Goal: Complete application form: Complete application form

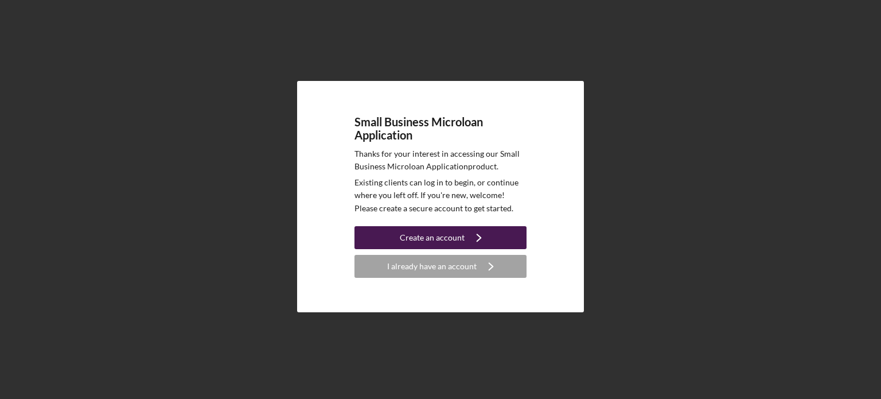
click at [425, 234] on div "Create an account" at bounding box center [432, 237] width 65 height 23
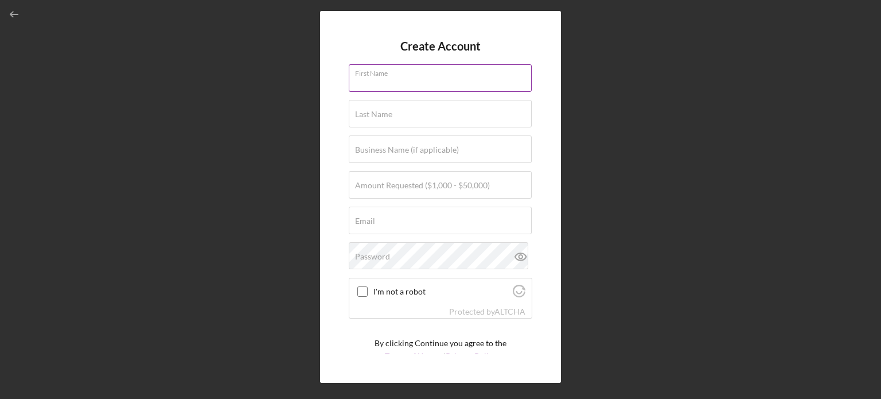
click at [407, 71] on div "First Name" at bounding box center [441, 78] width 184 height 29
type input "Uma"
type input "White"
type input "[EMAIL_ADDRESS][DOMAIN_NAME]"
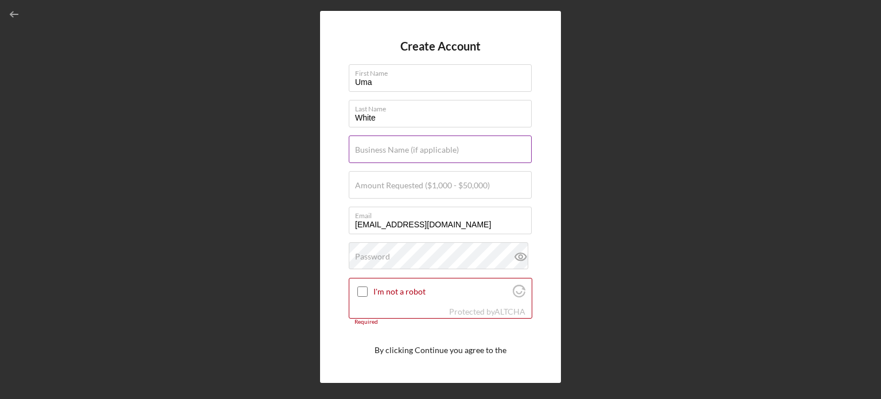
click at [408, 149] on label "Business Name (if applicable)" at bounding box center [407, 149] width 104 height 9
click at [408, 149] on input "Business Name (if applicable)" at bounding box center [440, 149] width 183 height 28
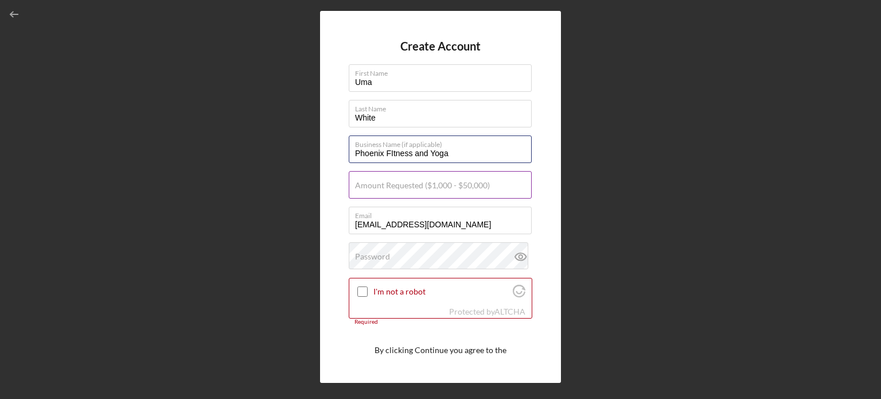
type input "Phoenix FItness and Yoga"
click at [399, 184] on label "Amount Requested ($1,000 - $50,000)" at bounding box center [422, 185] width 135 height 9
click at [399, 184] on input "Amount Requested ($1,000 - $50,000)" at bounding box center [440, 185] width 183 height 28
type input "$50,000"
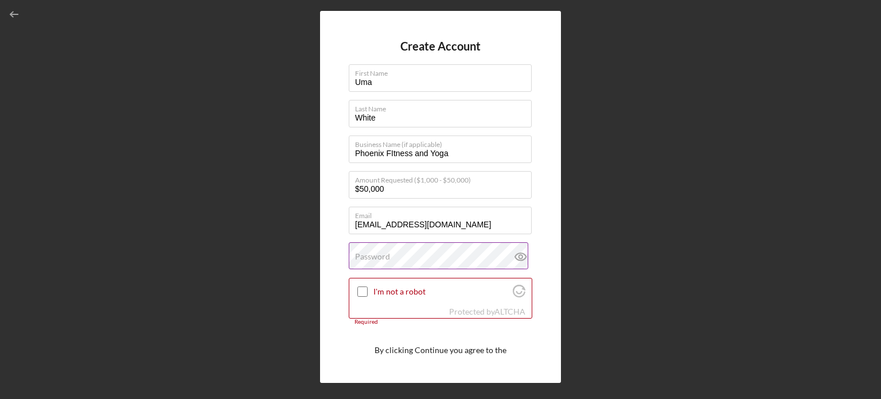
click at [409, 250] on div "Password" at bounding box center [441, 256] width 184 height 29
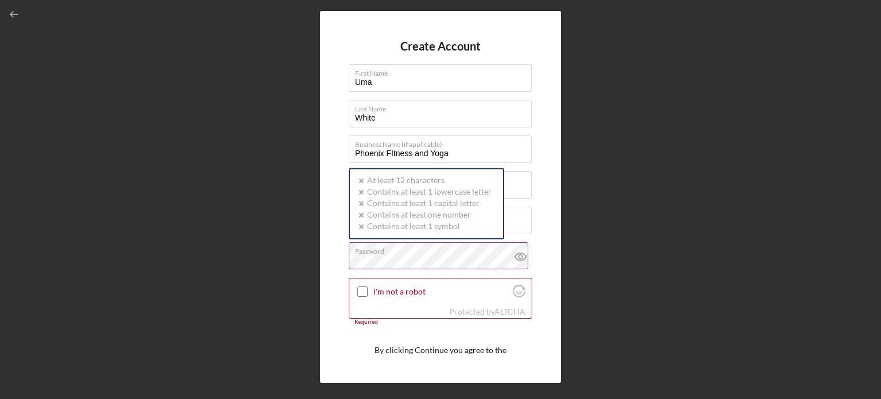
click at [440, 254] on label "Password" at bounding box center [443, 249] width 177 height 13
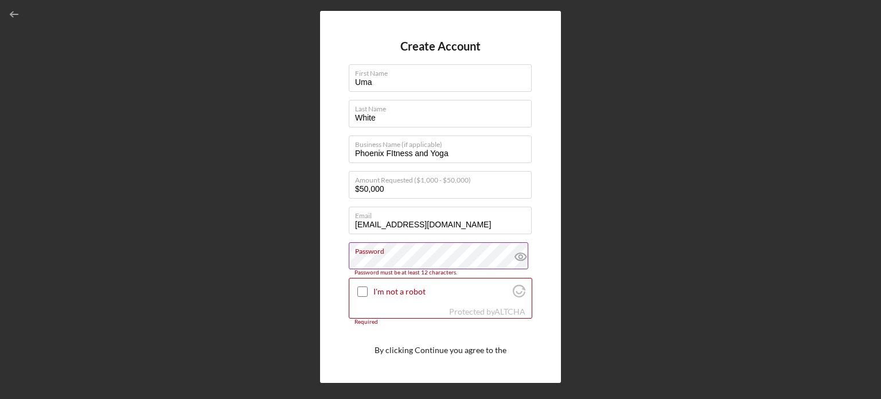
click at [519, 255] on icon at bounding box center [520, 256] width 3 height 3
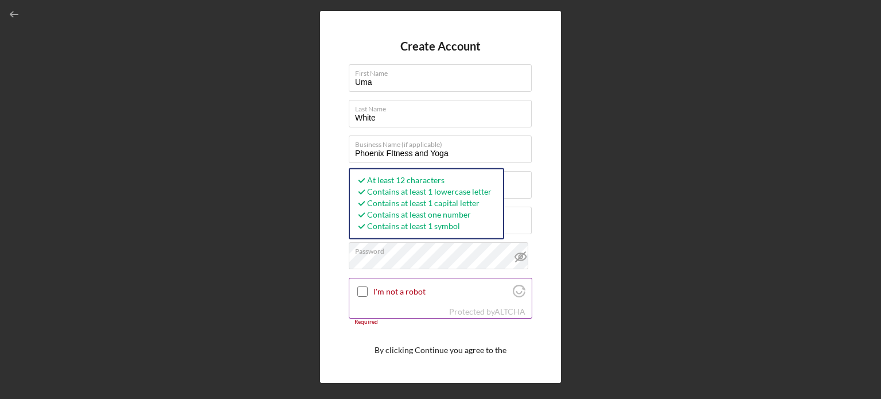
click at [361, 290] on input "I'm not a robot" at bounding box center [362, 291] width 10 height 10
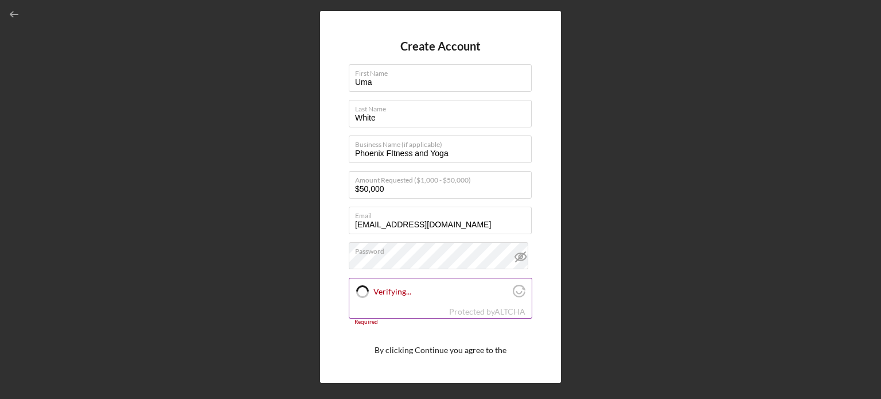
checkbox input "true"
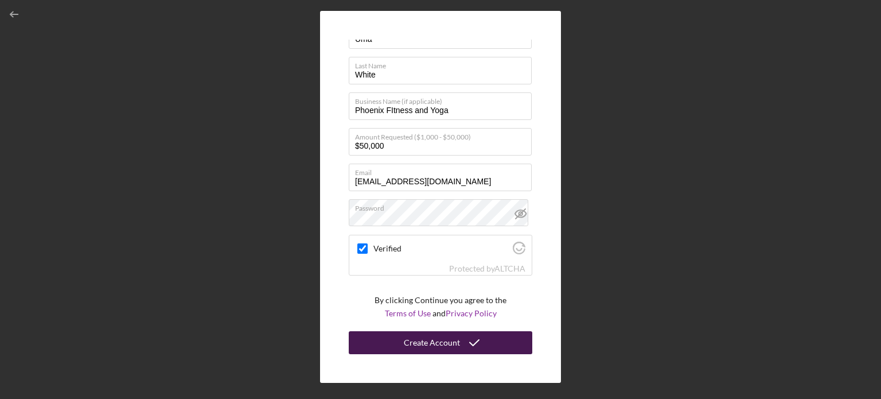
click at [434, 344] on div "Create Account" at bounding box center [432, 342] width 56 height 23
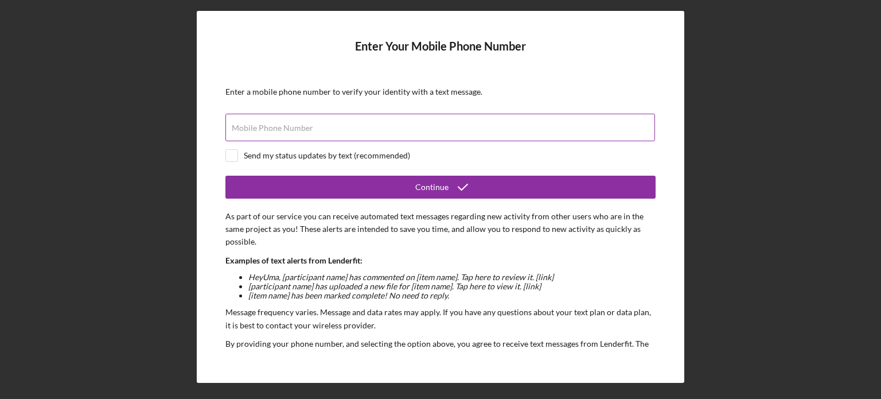
click at [347, 119] on div "Mobile Phone Number" at bounding box center [440, 128] width 430 height 29
type input "[PHONE_NUMBER]"
click at [230, 155] on input "checkbox" at bounding box center [231, 155] width 11 height 11
checkbox input "true"
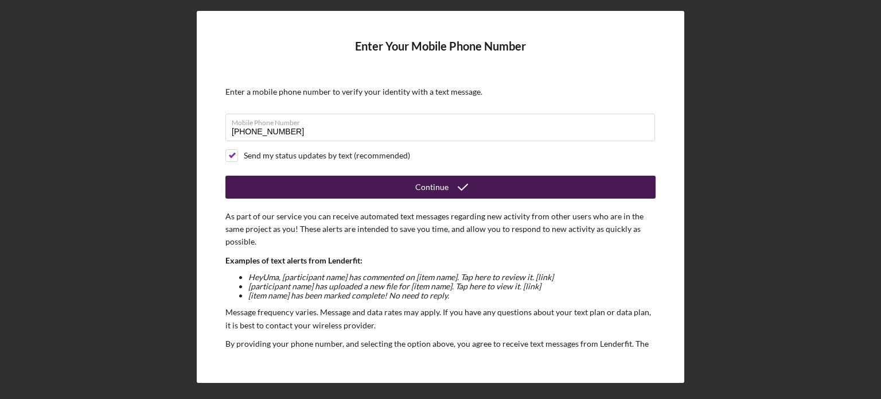
click at [323, 189] on button "Continue" at bounding box center [440, 187] width 430 height 23
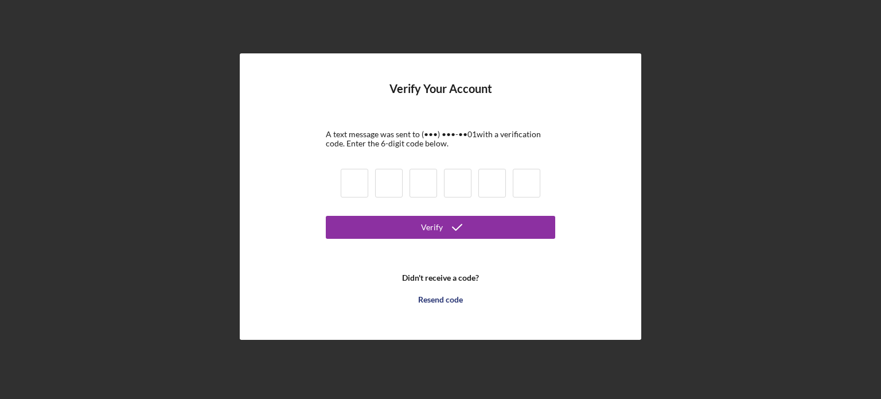
click at [341, 189] on input at bounding box center [355, 183] width 28 height 29
type input "2"
type input "9"
type input "7"
type input "1"
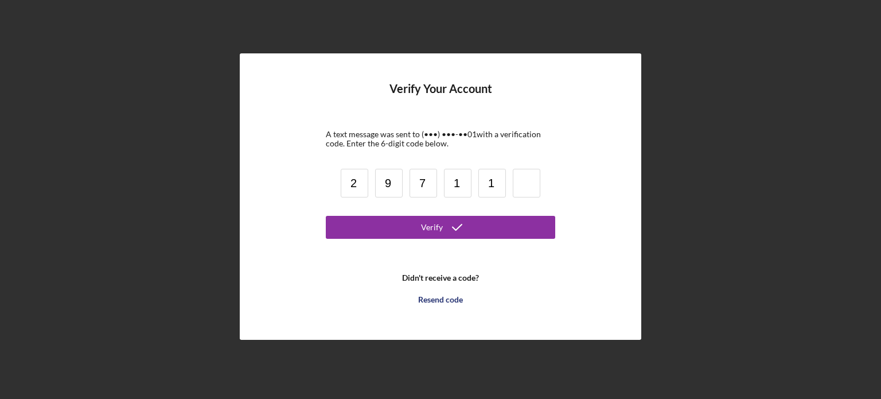
type input "1"
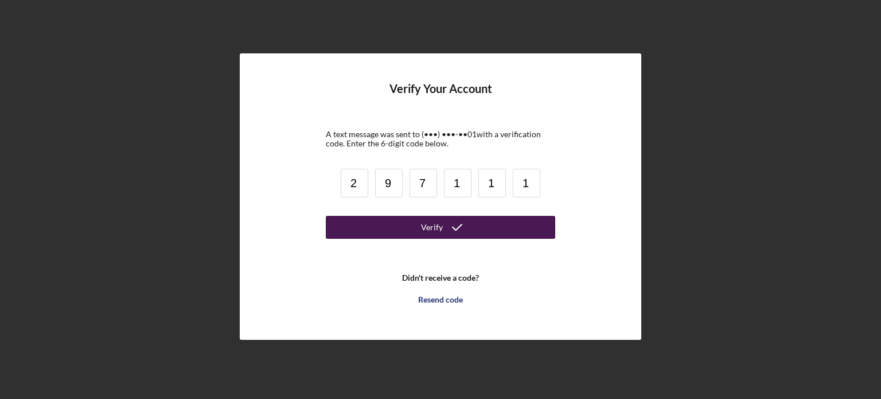
type input "1"
click at [401, 225] on button "Verify" at bounding box center [440, 227] width 229 height 23
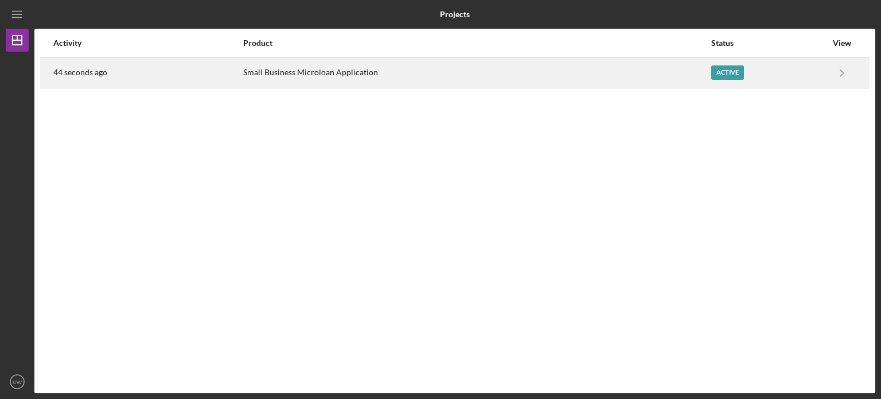
click at [727, 77] on div "Active" at bounding box center [727, 72] width 33 height 14
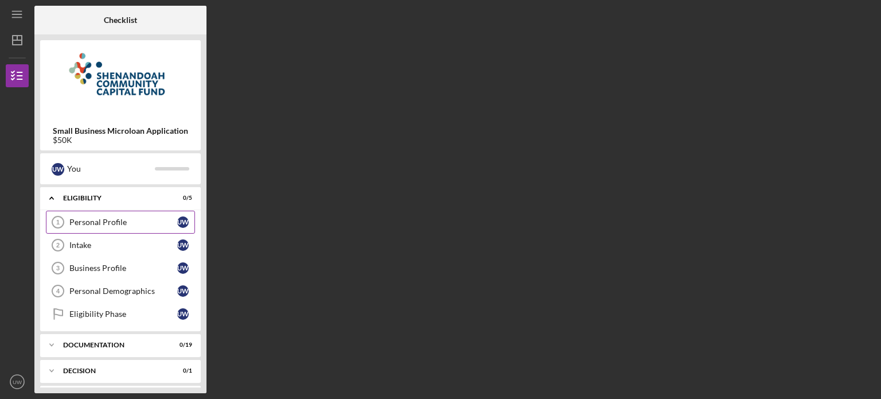
click at [112, 228] on link "Personal Profile 1 Personal Profile U W" at bounding box center [120, 222] width 149 height 23
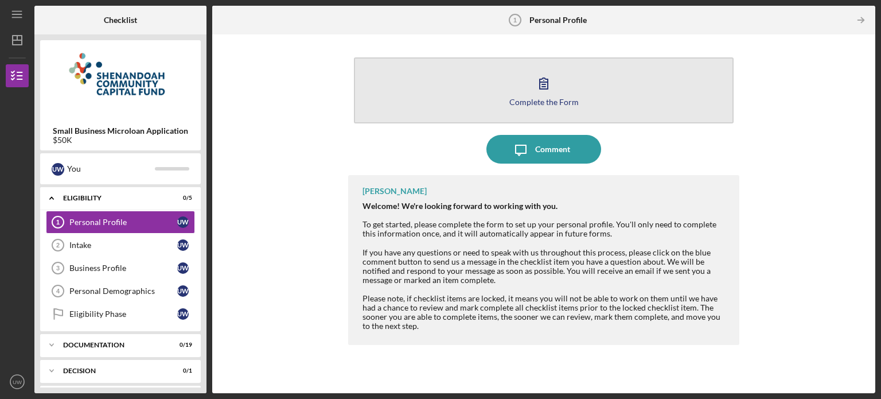
click at [530, 92] on icon "button" at bounding box center [544, 83] width 29 height 29
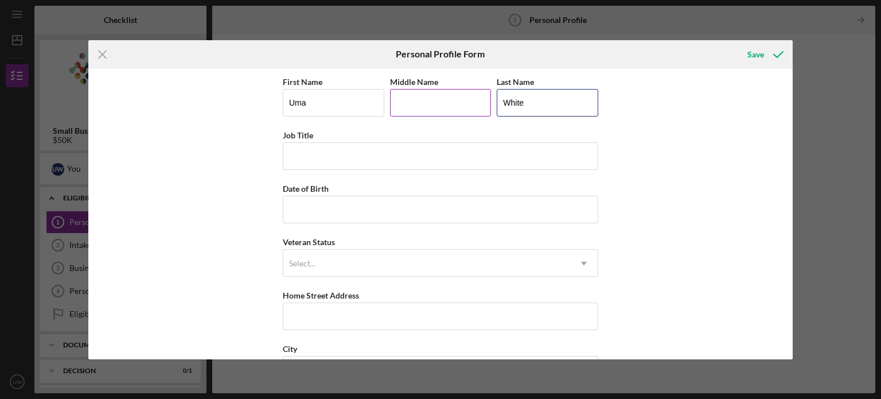
drag, startPoint x: 530, startPoint y: 92, endPoint x: 447, endPoint y: 103, distance: 83.9
click at [447, 103] on div "First Name [PERSON_NAME] Middle Name Last Name White" at bounding box center [441, 101] width 316 height 53
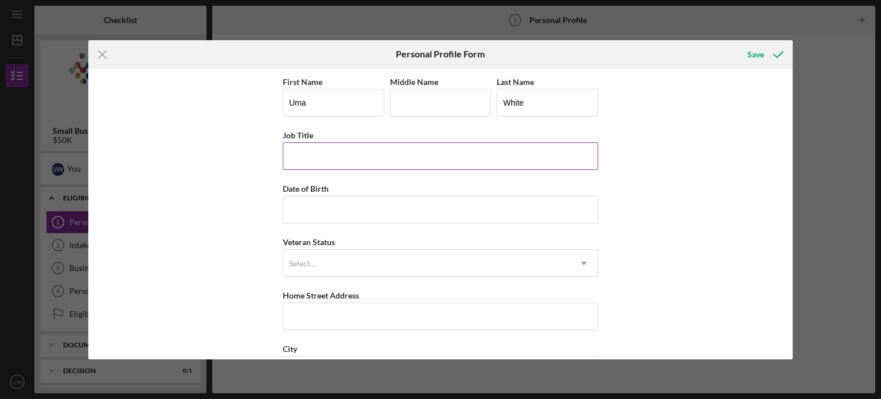
click at [454, 146] on input "Job Title" at bounding box center [441, 156] width 316 height 28
type input "Yoga Instructor"
click at [432, 201] on input "Date of Birth" at bounding box center [441, 210] width 316 height 28
type input "[DATE]"
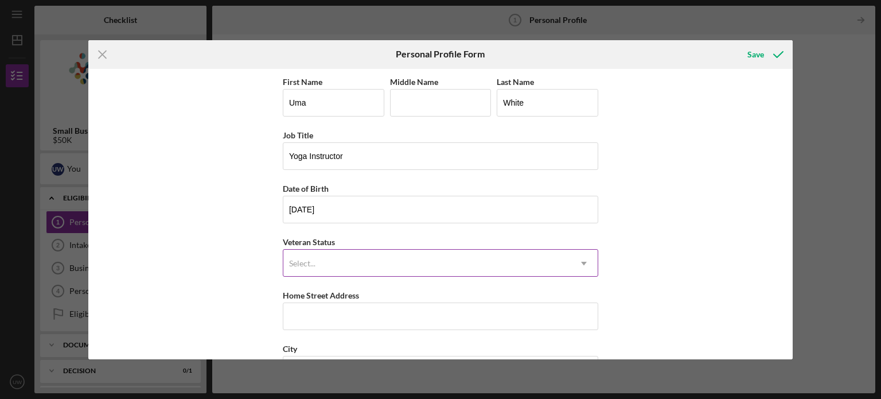
click at [367, 261] on div "Select..." at bounding box center [426, 263] width 287 height 26
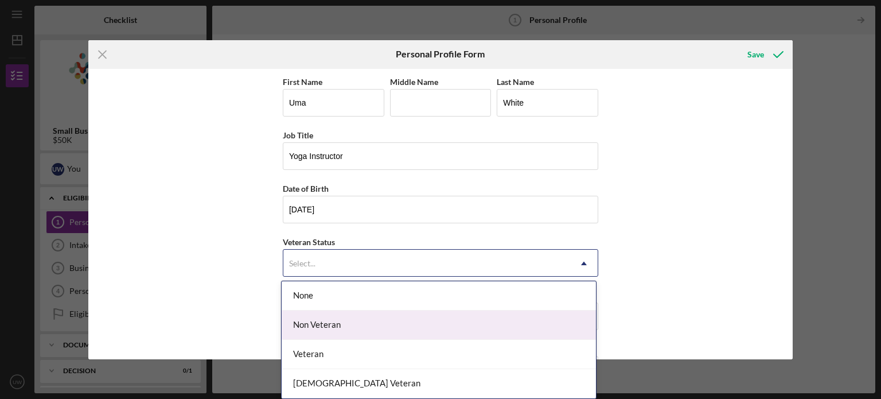
click at [335, 321] on div "Non Veteran" at bounding box center [439, 324] width 314 height 29
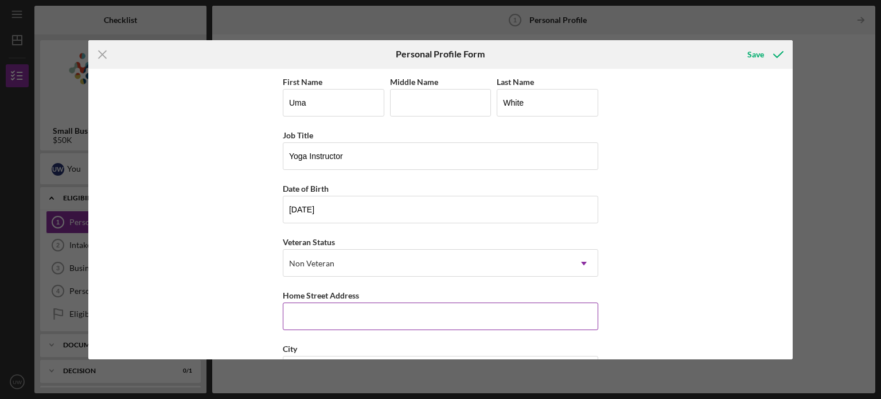
click at [335, 321] on input "Home Street Address" at bounding box center [441, 316] width 316 height 28
type input "[GEOGRAPHIC_DATA]"
type input "[PERSON_NAME]"
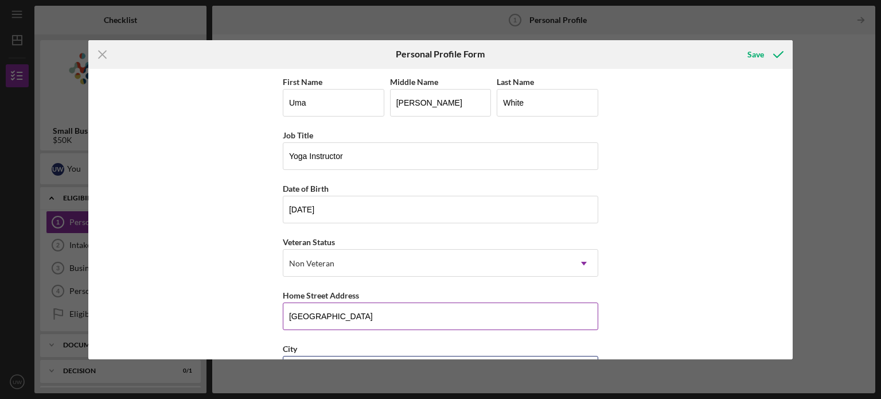
type input "STAUNTON"
type input "[US_STATE]"
type input "24401"
type input "[GEOGRAPHIC_DATA]"
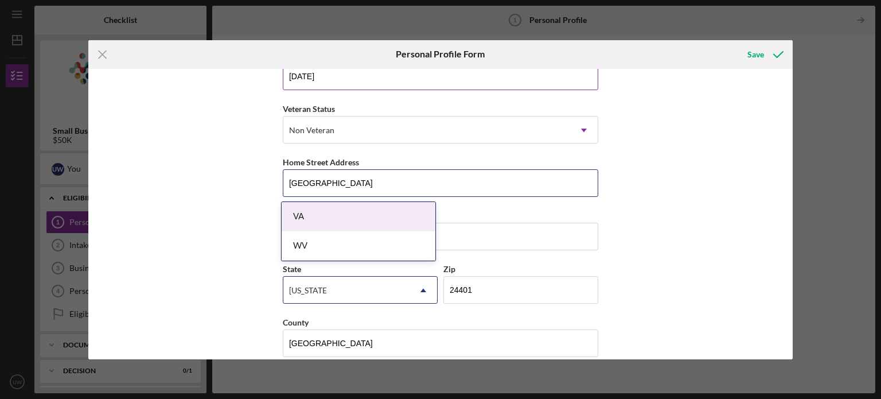
scroll to position [146, 0]
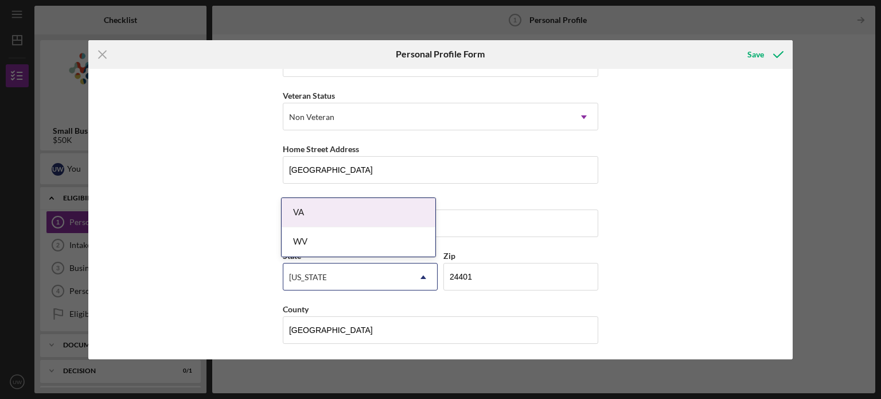
click at [339, 216] on div "VA" at bounding box center [359, 212] width 154 height 29
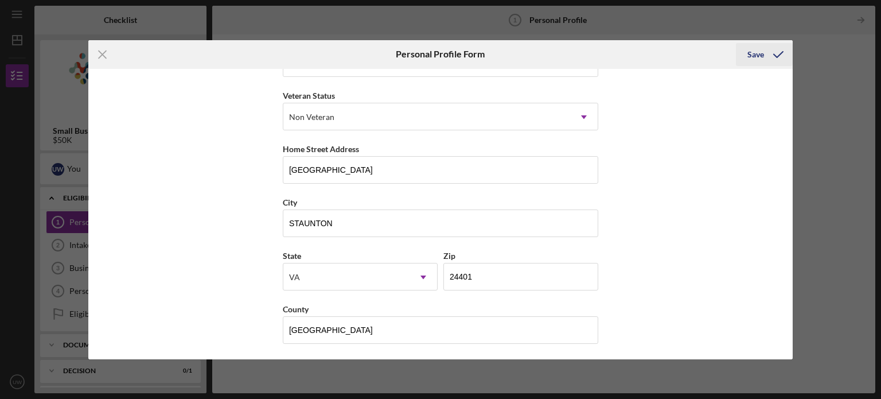
click at [753, 55] on div "Save" at bounding box center [756, 54] width 17 height 23
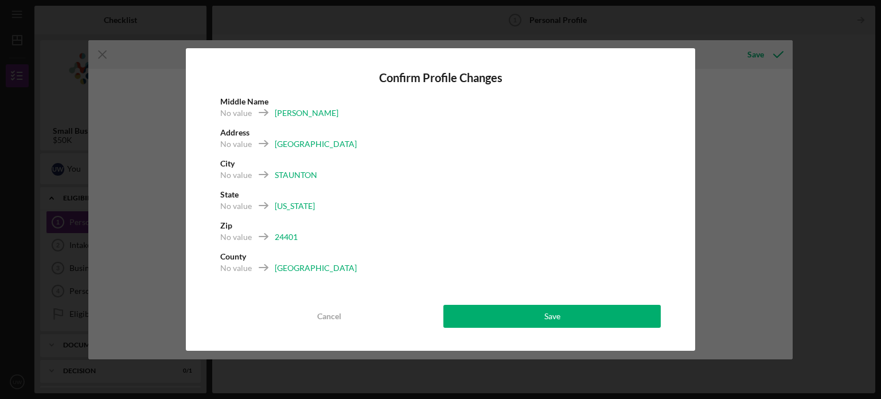
click at [301, 114] on div "[PERSON_NAME]" at bounding box center [307, 112] width 64 height 11
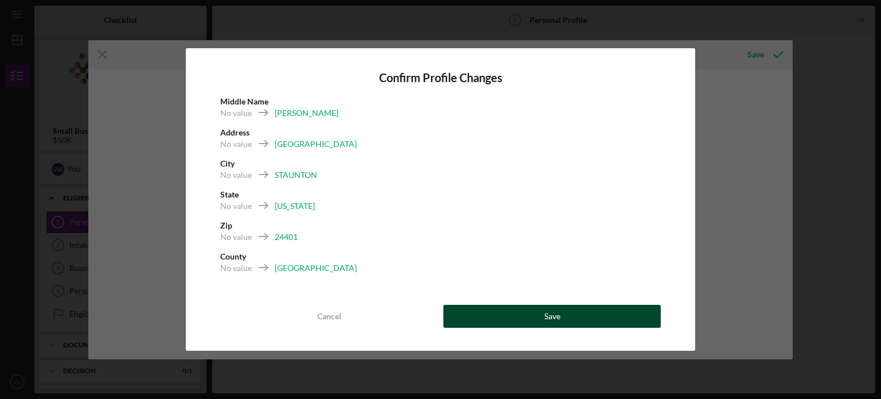
click at [473, 315] on button "Save" at bounding box center [551, 316] width 217 height 23
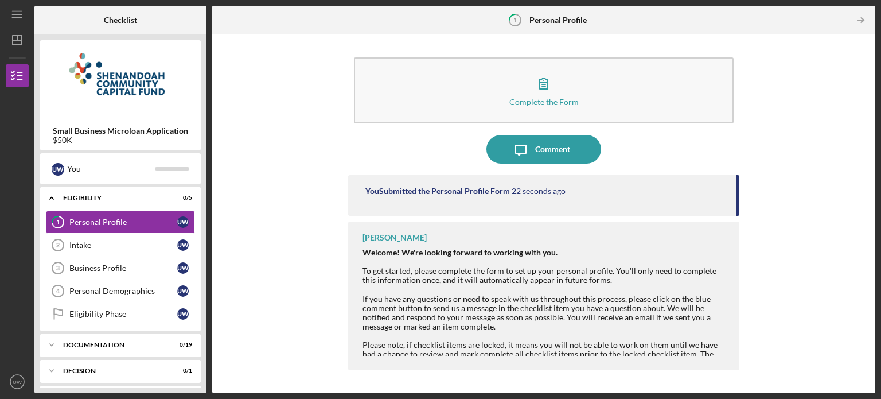
click at [683, 334] on div "Welcome! We're looking forward to working with you. To get started, please comp…" at bounding box center [545, 312] width 365 height 129
click at [714, 354] on div "Welcome! We're looking forward to working with you. To get started, please comp…" at bounding box center [545, 312] width 365 height 129
click at [715, 354] on div "Welcome! We're looking forward to working with you. To get started, please comp…" at bounding box center [545, 312] width 365 height 129
click at [542, 194] on time "26 seconds ago" at bounding box center [539, 190] width 54 height 9
click at [711, 284] on div "Welcome! We're looking forward to working with you. To get started, please comp…" at bounding box center [545, 312] width 365 height 129
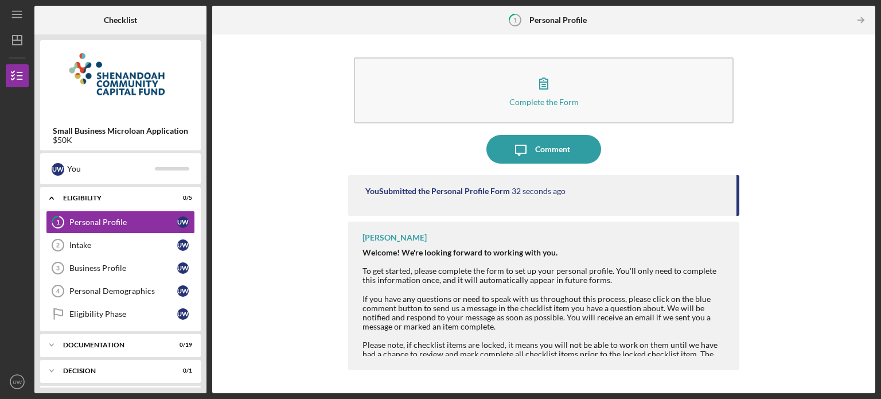
click at [709, 355] on div "Welcome! We're looking forward to working with you. To get started, please comp…" at bounding box center [545, 312] width 365 height 129
click at [684, 351] on div "Welcome! We're looking forward to working with you. To get started, please comp…" at bounding box center [545, 312] width 365 height 129
drag, startPoint x: 739, startPoint y: 213, endPoint x: 741, endPoint y: 251, distance: 37.9
click at [741, 251] on div "Complete the Form Form Icon/Message Comment You Submitted the Personal Profile …" at bounding box center [544, 213] width 652 height 347
click at [690, 277] on div "Welcome! We're looking forward to working with you. To get started, please comp…" at bounding box center [545, 312] width 365 height 129
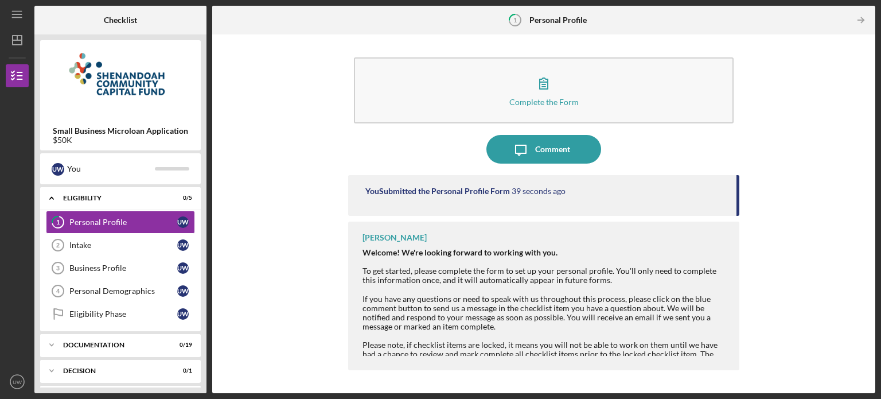
click at [699, 336] on div "Welcome! We're looking forward to working with you. To get started, please comp…" at bounding box center [545, 312] width 365 height 129
click at [857, 21] on icon "Icon/Table Pagination Arrow" at bounding box center [861, 20] width 26 height 26
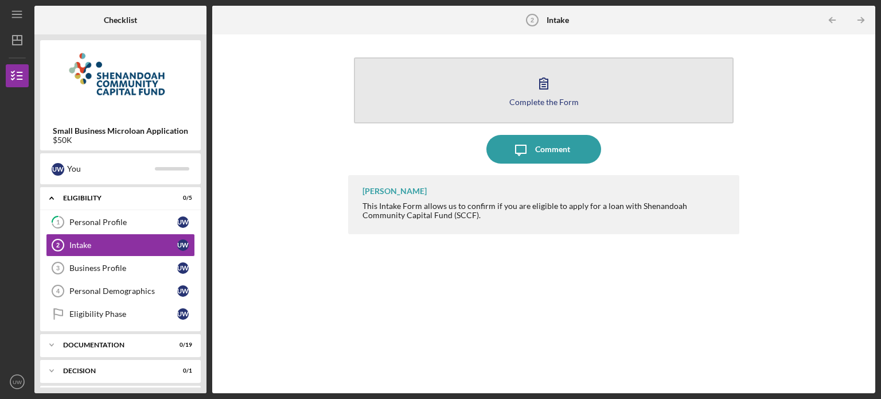
click at [550, 94] on icon "button" at bounding box center [544, 83] width 29 height 29
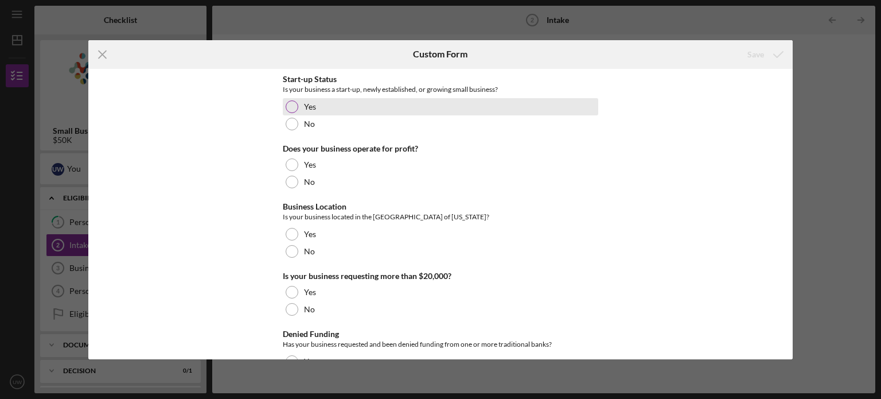
click at [293, 108] on div at bounding box center [292, 106] width 13 height 13
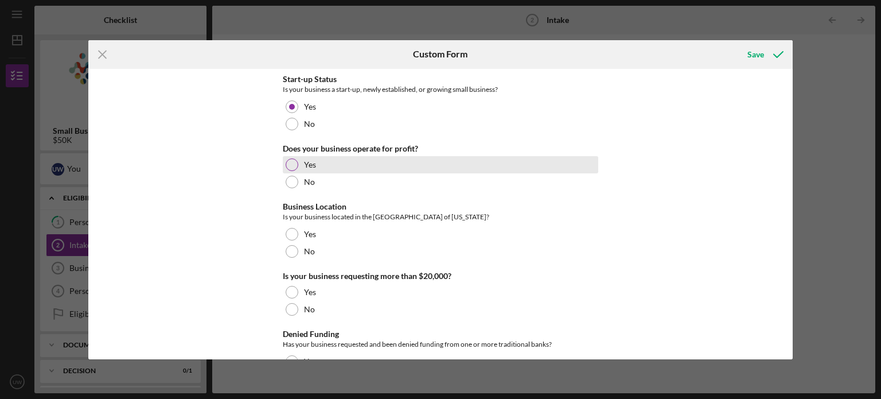
click at [290, 167] on div at bounding box center [292, 164] width 13 height 13
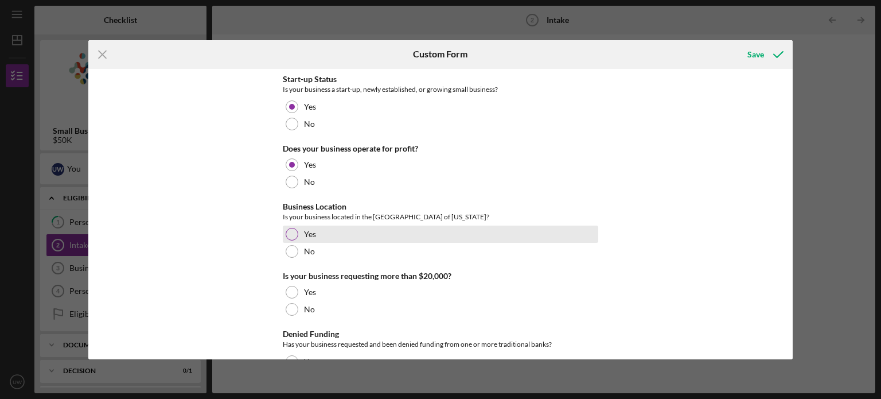
click at [295, 233] on div at bounding box center [292, 234] width 13 height 13
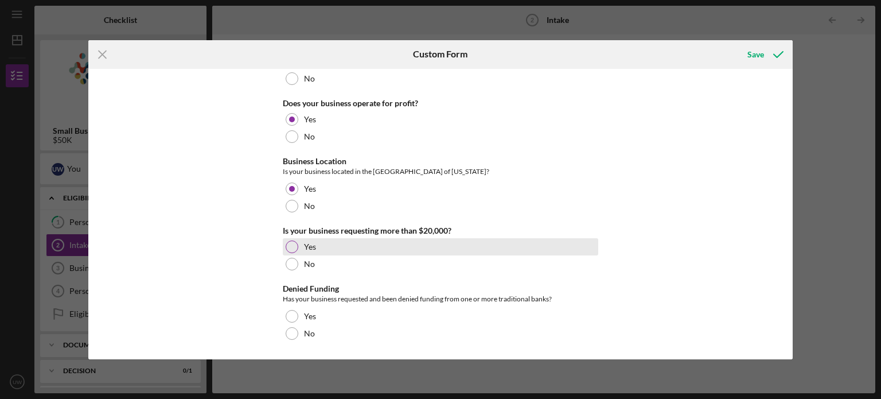
click at [291, 250] on div at bounding box center [292, 246] width 13 height 13
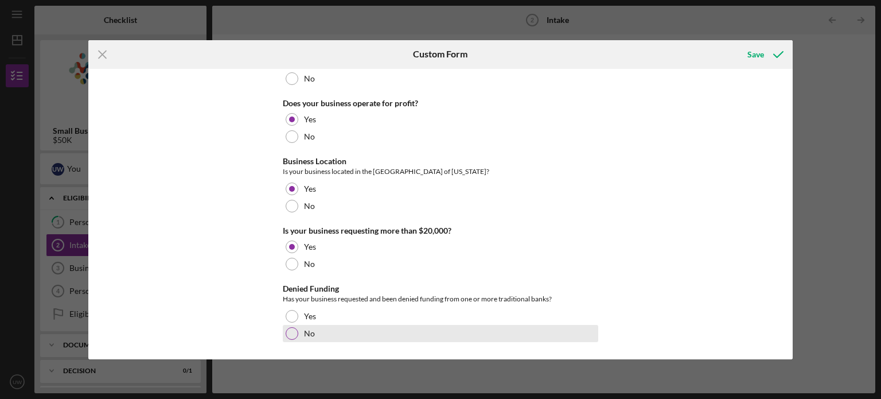
click at [291, 329] on div at bounding box center [292, 333] width 13 height 13
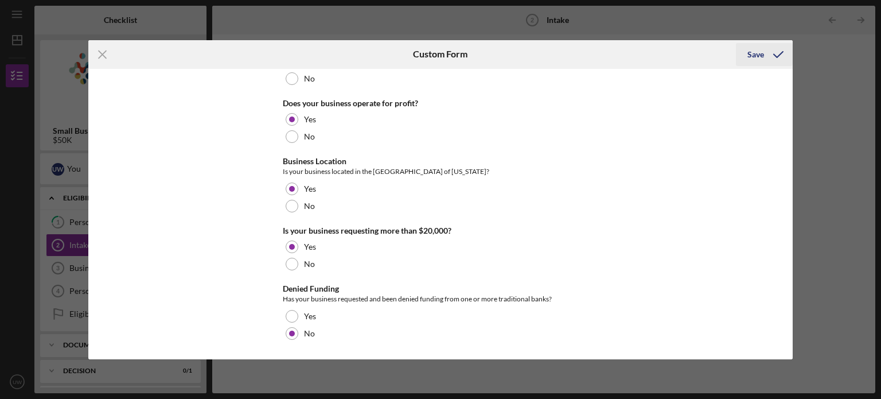
click at [759, 54] on div "Save" at bounding box center [756, 54] width 17 height 23
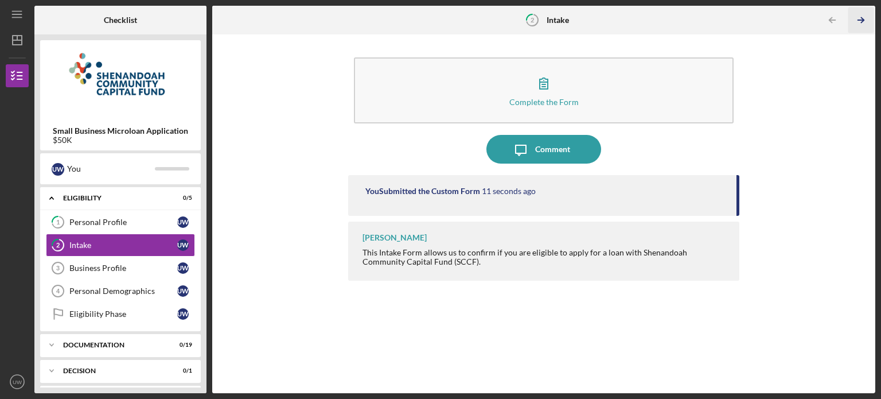
click at [861, 20] on line "button" at bounding box center [861, 20] width 6 height 0
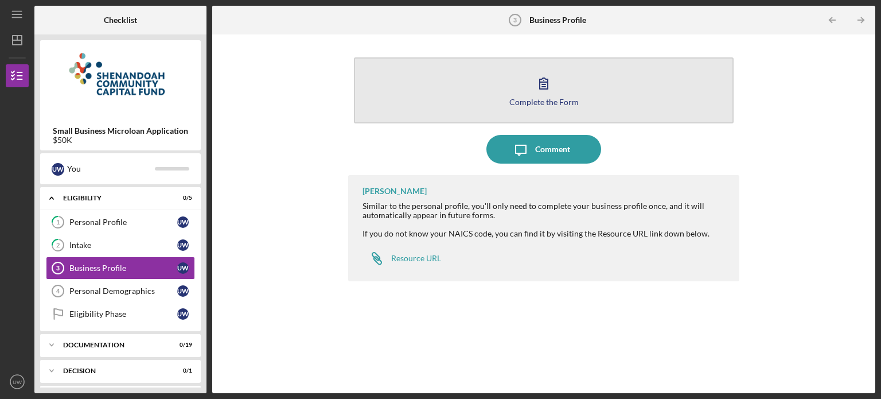
click at [558, 95] on button "Complete the Form Form" at bounding box center [544, 90] width 380 height 66
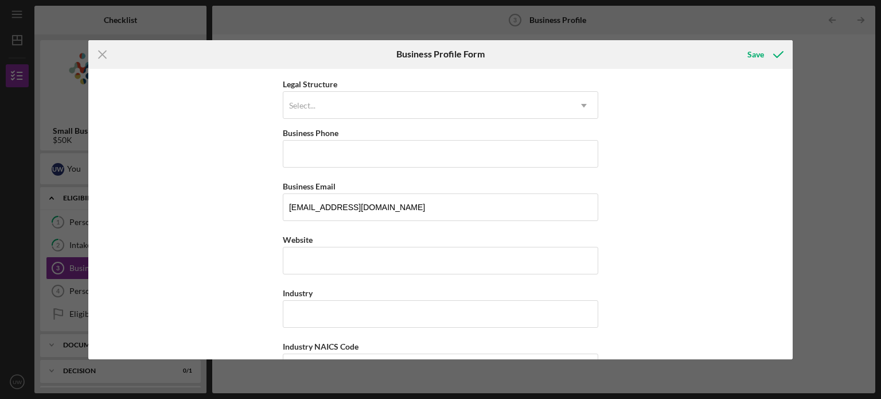
scroll to position [158, 0]
click at [102, 50] on icon "Icon/Menu Close" at bounding box center [102, 54] width 29 height 29
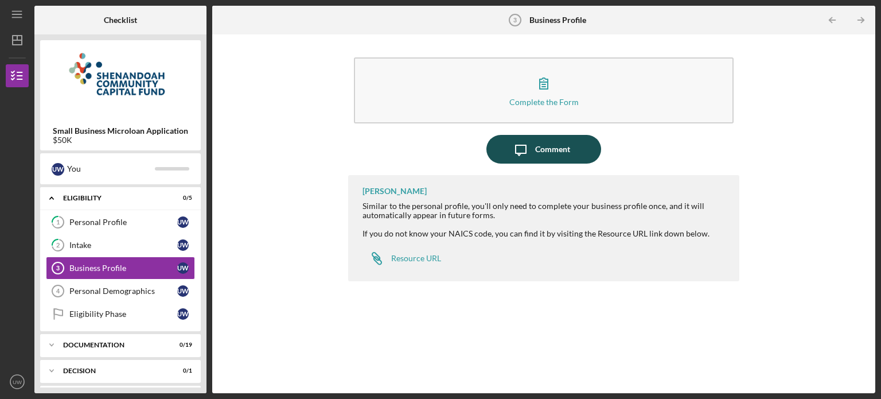
click at [565, 144] on div "Comment" at bounding box center [552, 149] width 35 height 29
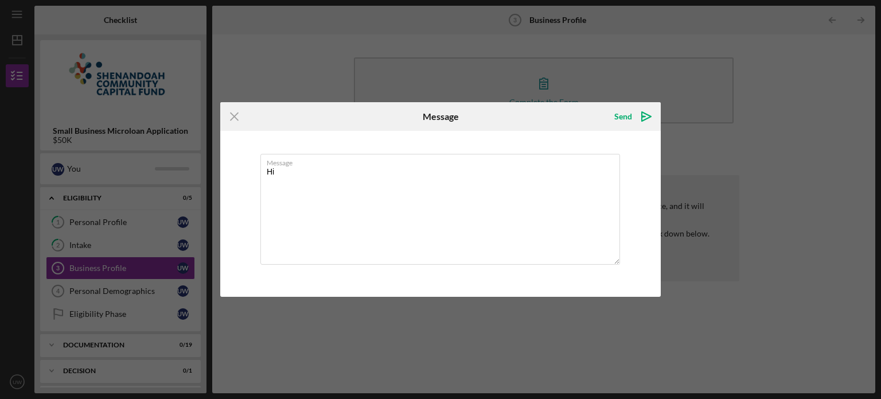
type textarea "H"
type textarea "Do I fill this out as a new start up or use the info from the current owner?"
click at [624, 115] on div "Send" at bounding box center [623, 116] width 18 height 23
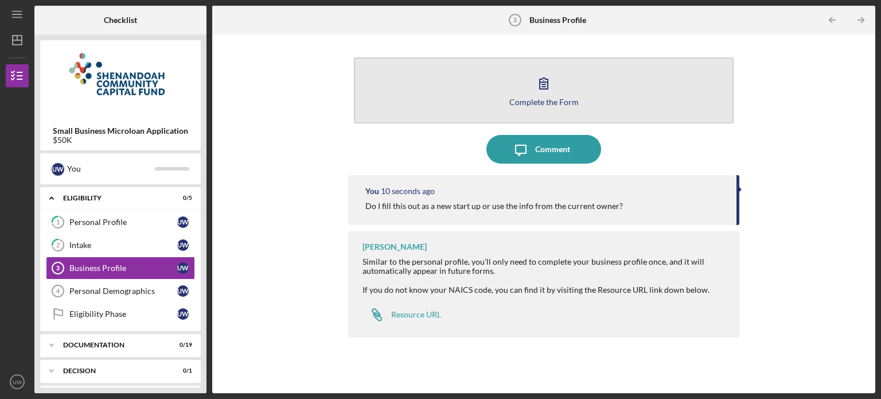
click at [547, 87] on icon "button" at bounding box center [544, 83] width 8 height 11
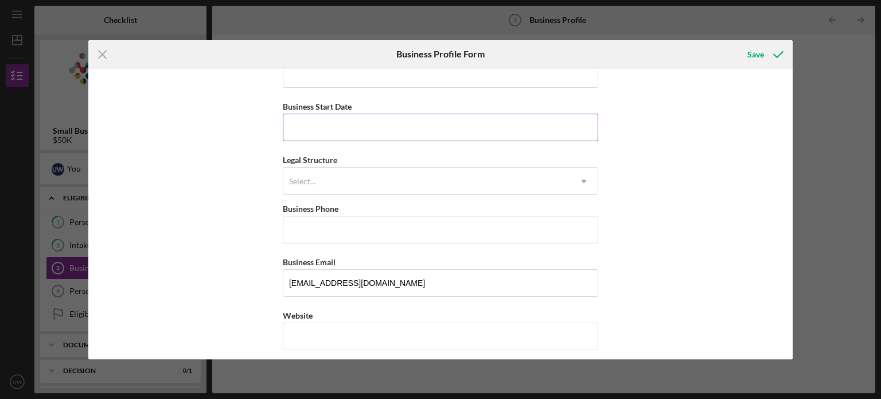
scroll to position [85, 0]
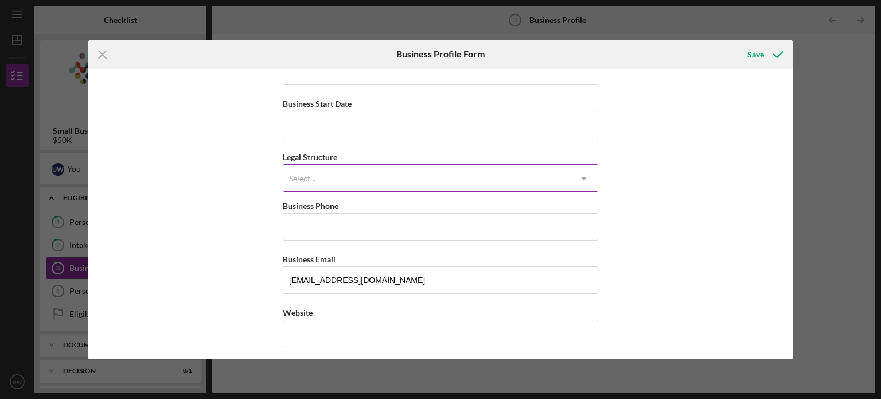
click at [306, 180] on div "Select..." at bounding box center [302, 178] width 26 height 9
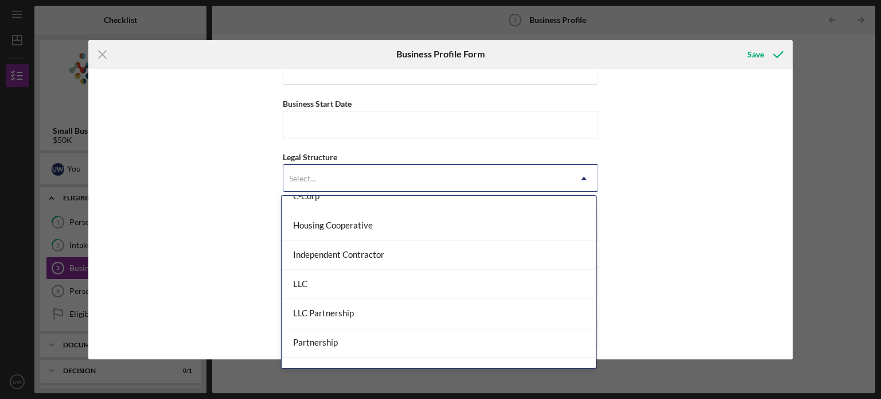
scroll to position [133, 0]
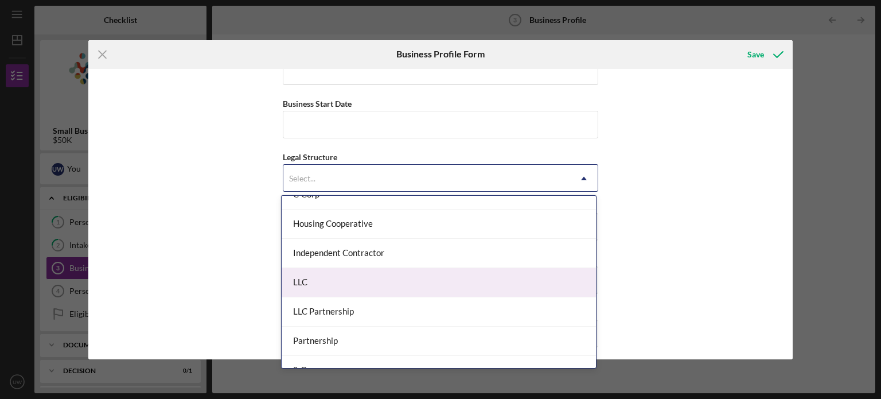
click at [316, 282] on div "LLC" at bounding box center [439, 282] width 314 height 29
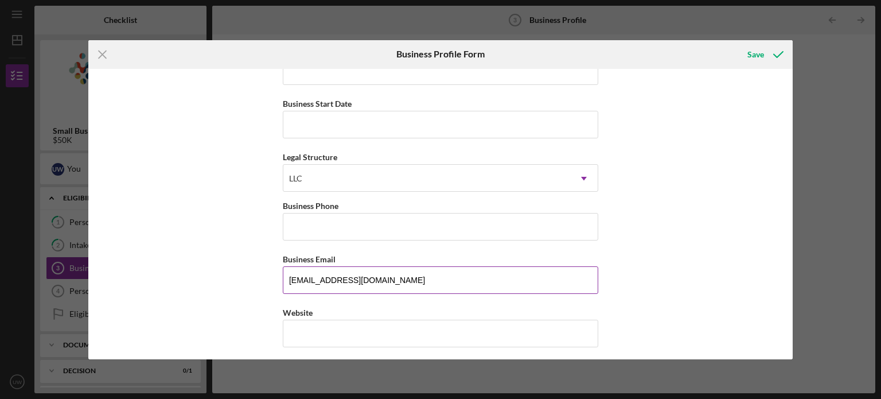
click at [392, 277] on input "[EMAIL_ADDRESS][DOMAIN_NAME]" at bounding box center [441, 280] width 316 height 28
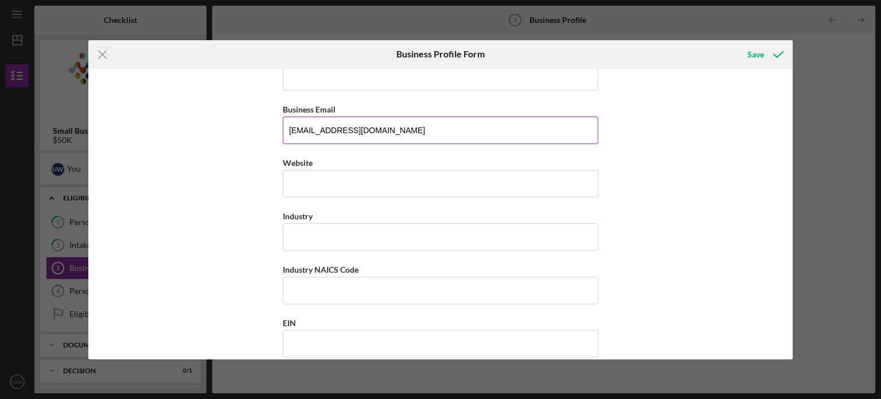
scroll to position [236, 0]
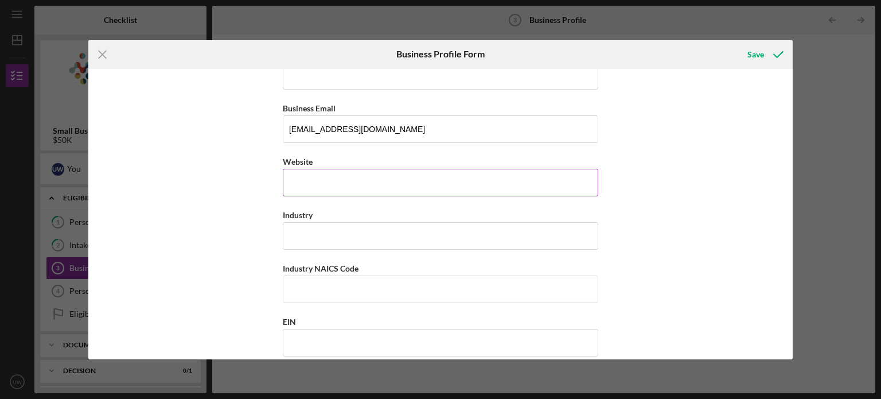
click at [347, 183] on input "Website" at bounding box center [441, 183] width 316 height 28
type input "[DOMAIN_NAME]"
click at [383, 235] on input "Industry" at bounding box center [441, 236] width 316 height 28
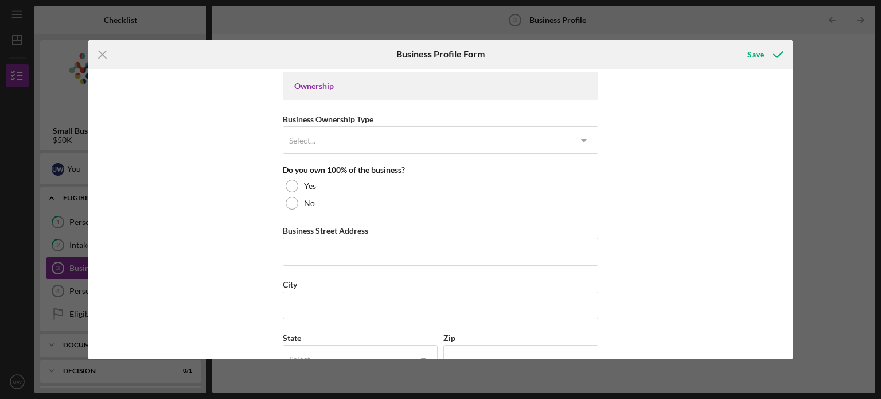
scroll to position [512, 0]
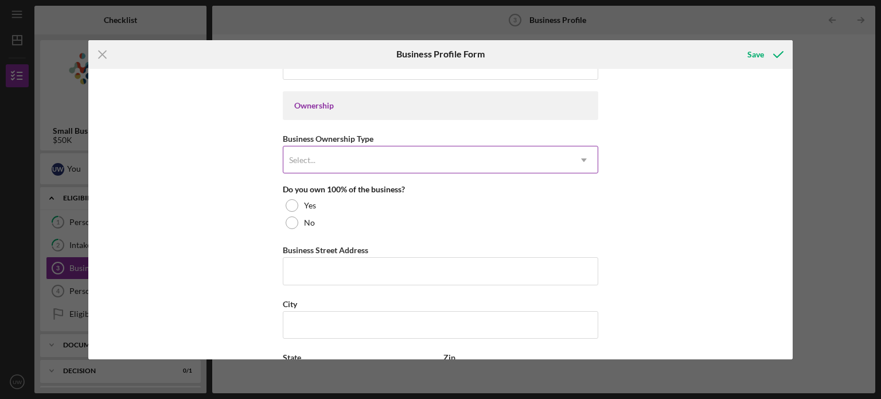
type input "health"
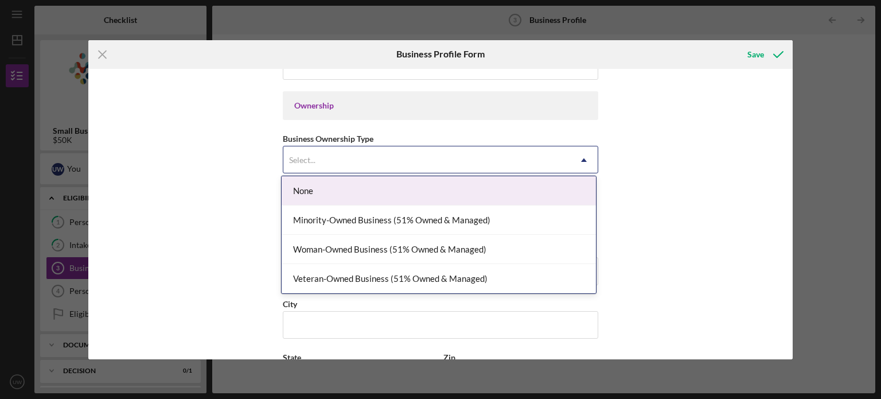
click at [330, 164] on div "Select..." at bounding box center [426, 160] width 287 height 26
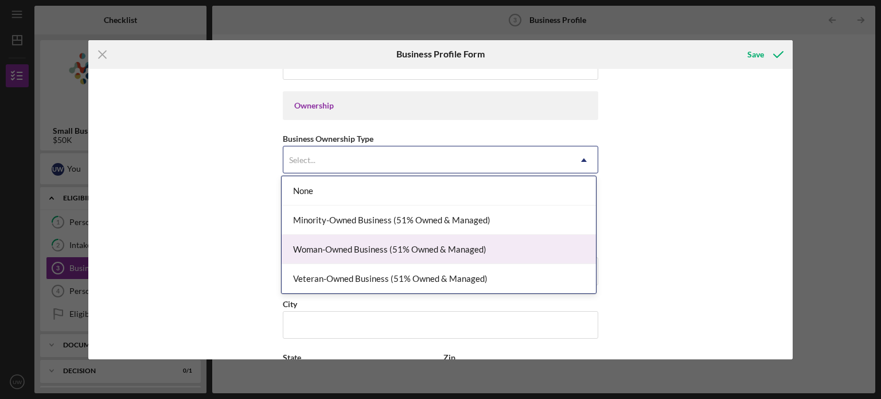
click at [343, 245] on div "Woman-Owned Business (51% Owned & Managed)" at bounding box center [439, 249] width 314 height 29
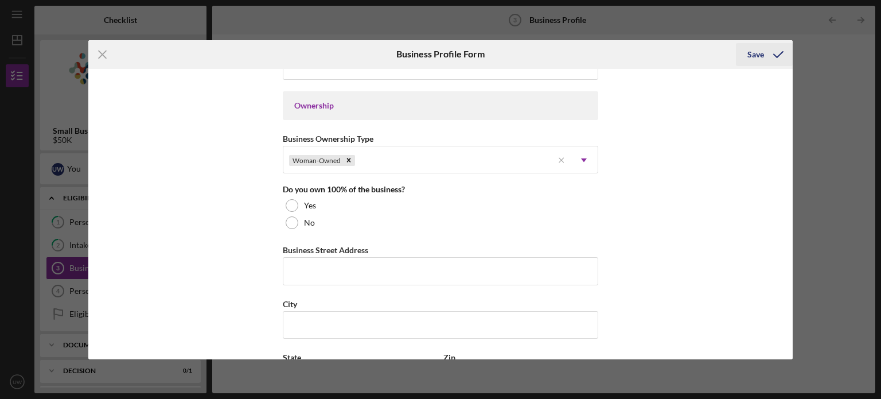
click at [752, 52] on div "Save" at bounding box center [756, 54] width 17 height 23
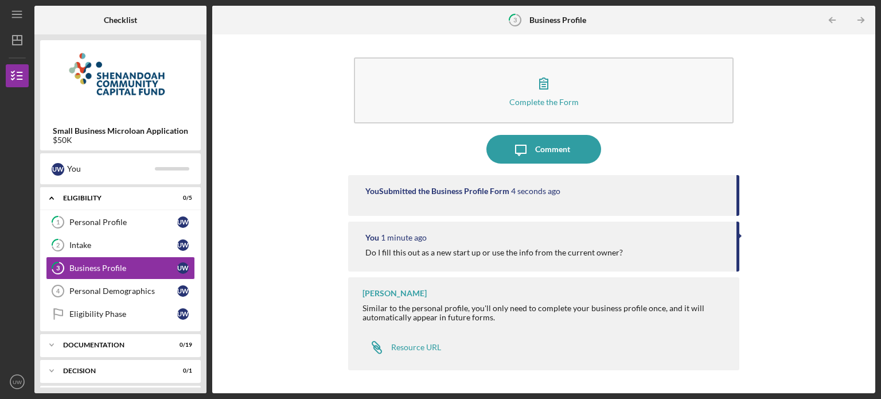
click at [813, 103] on div "Complete the Form Form Icon/Message Comment You Submitted the Business Profile …" at bounding box center [544, 213] width 652 height 347
click at [858, 22] on icon "Icon/Table Pagination Arrow" at bounding box center [861, 20] width 26 height 26
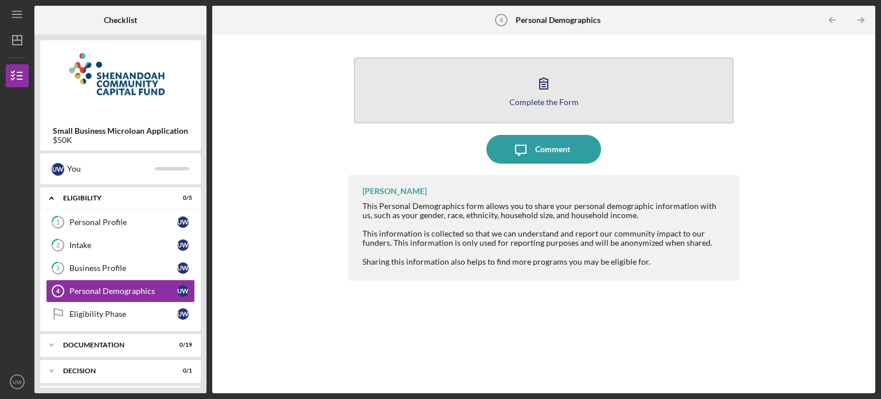
click at [546, 84] on icon "button" at bounding box center [544, 83] width 29 height 29
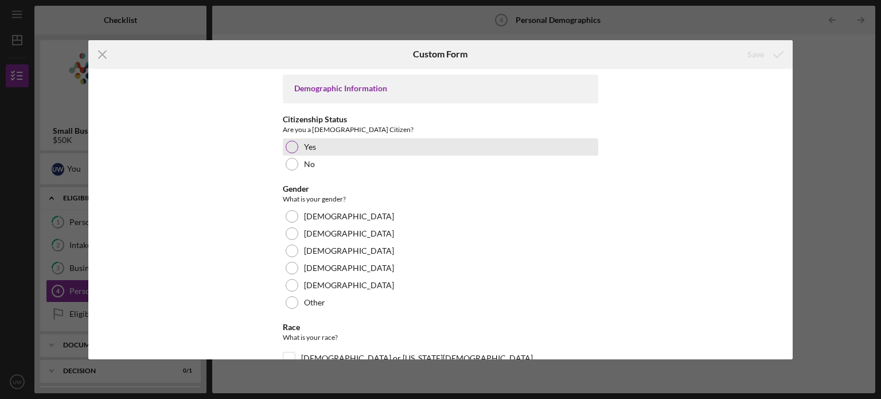
click at [293, 145] on div at bounding box center [292, 147] width 13 height 13
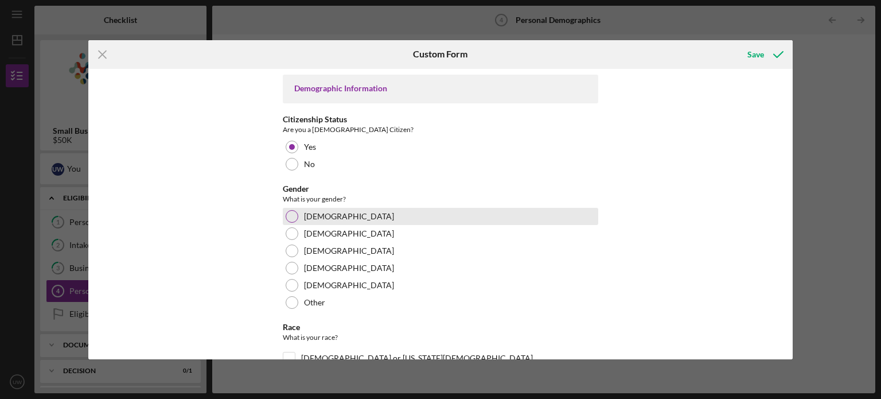
click at [291, 217] on div at bounding box center [292, 216] width 13 height 13
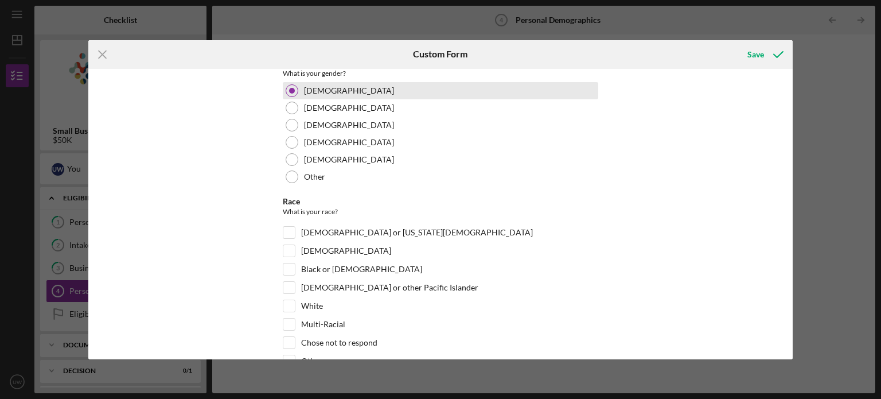
scroll to position [133, 0]
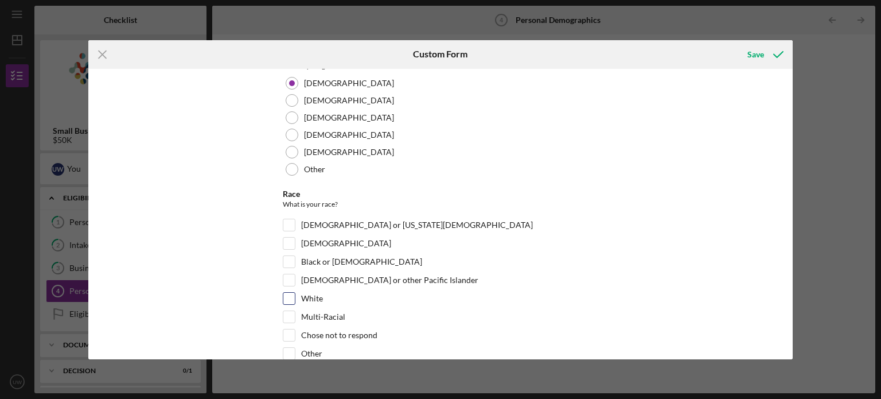
click at [289, 295] on input "White" at bounding box center [288, 298] width 11 height 11
checkbox input "true"
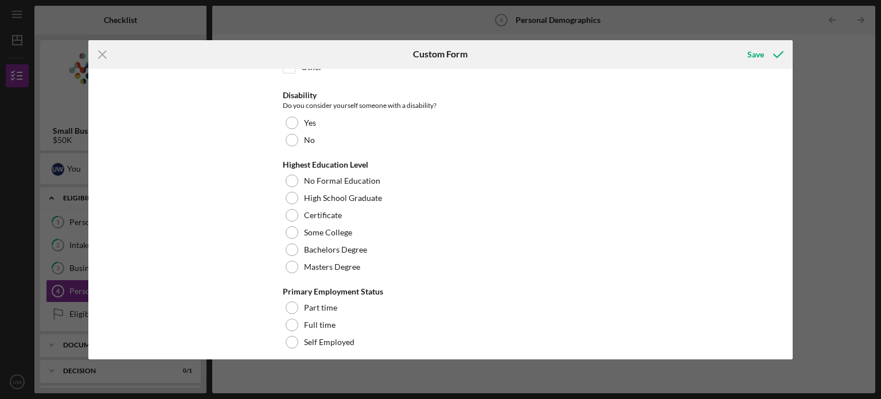
scroll to position [435, 0]
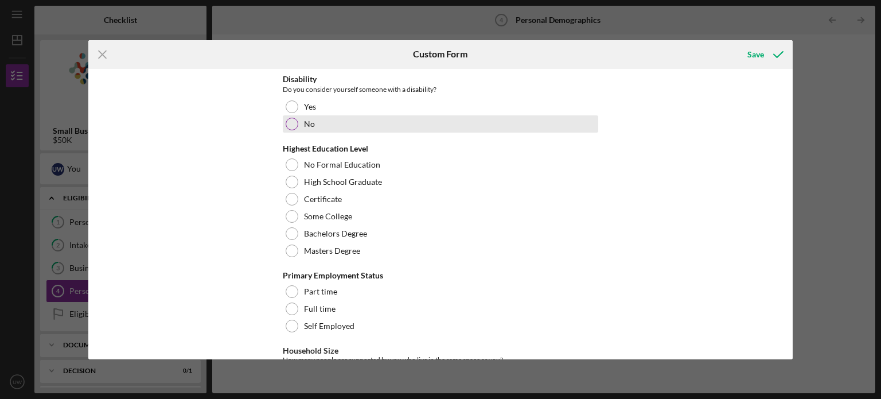
click at [291, 124] on div at bounding box center [292, 124] width 13 height 13
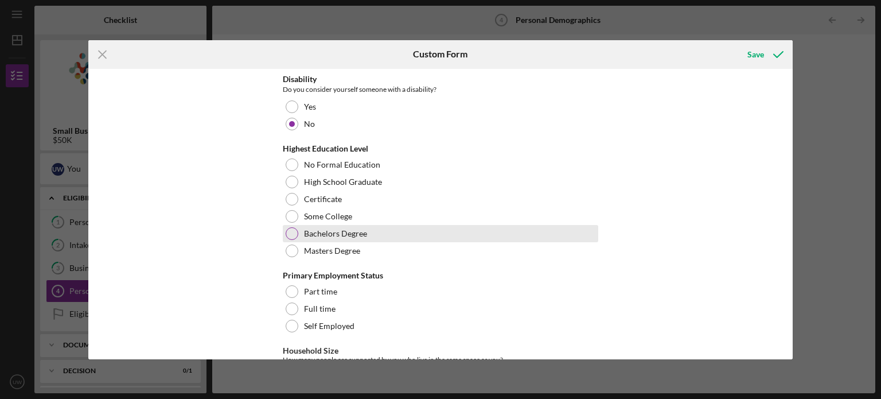
click at [294, 232] on div at bounding box center [292, 233] width 13 height 13
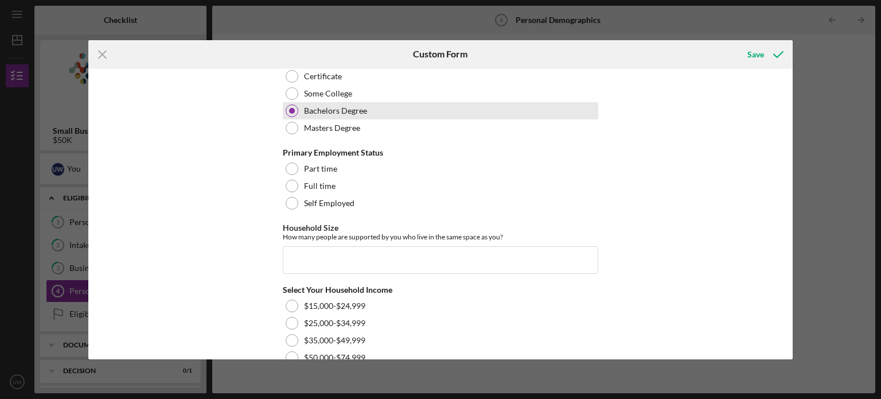
scroll to position [561, 0]
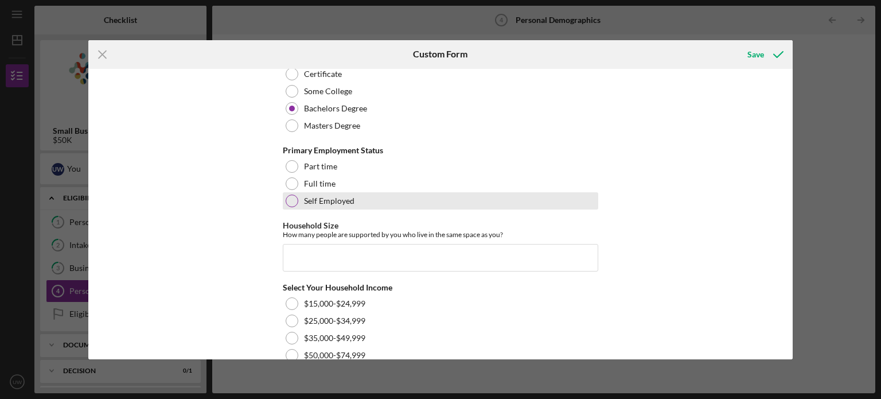
click at [290, 196] on div at bounding box center [292, 200] width 13 height 13
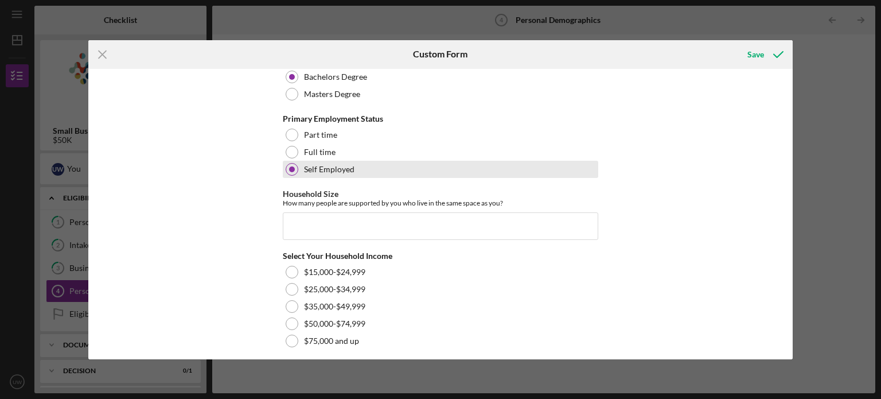
scroll to position [604, 0]
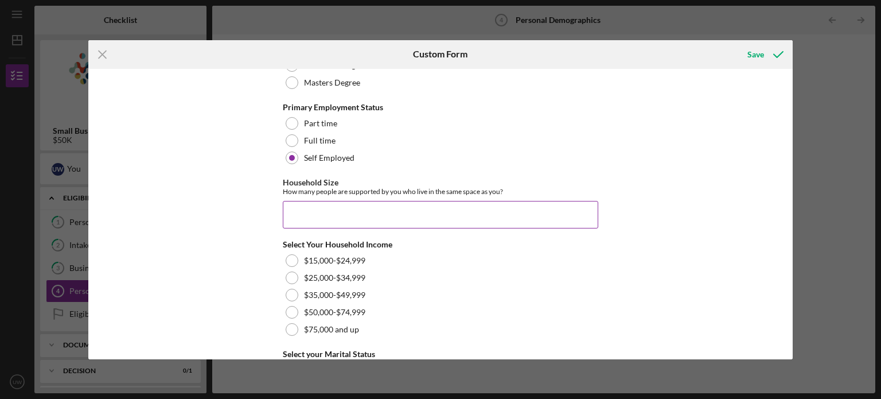
click at [310, 206] on input "Household Size" at bounding box center [441, 215] width 316 height 28
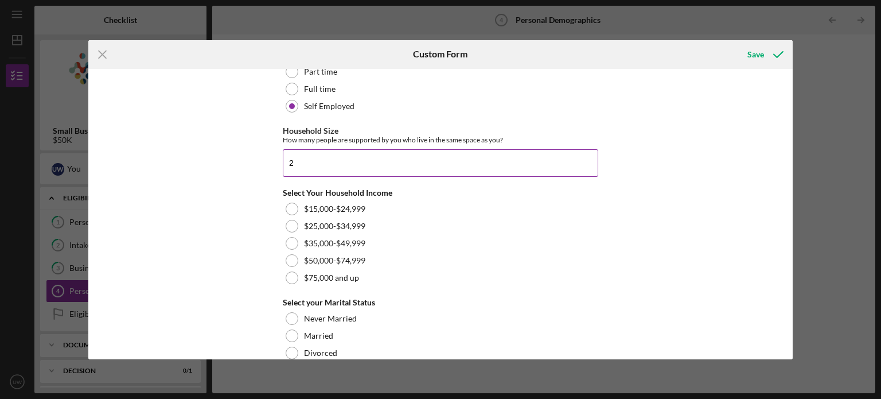
scroll to position [657, 0]
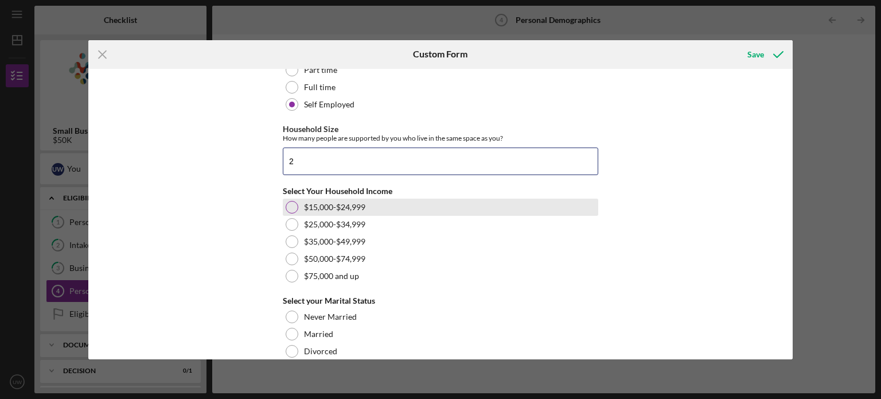
type input "2"
click at [290, 206] on div at bounding box center [292, 207] width 13 height 13
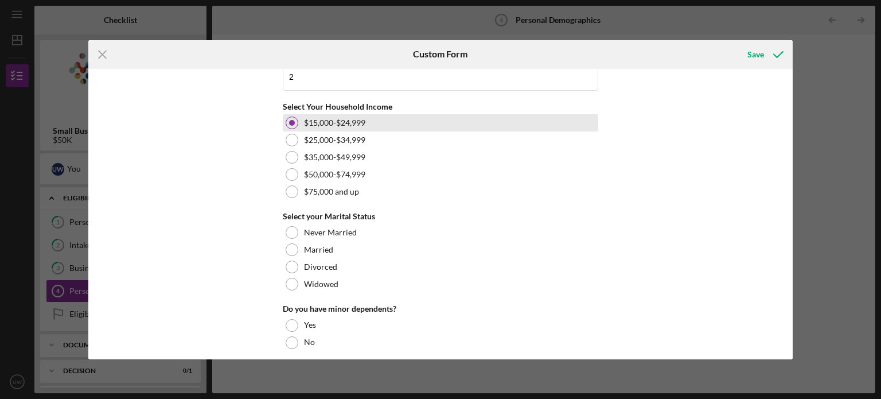
scroll to position [744, 0]
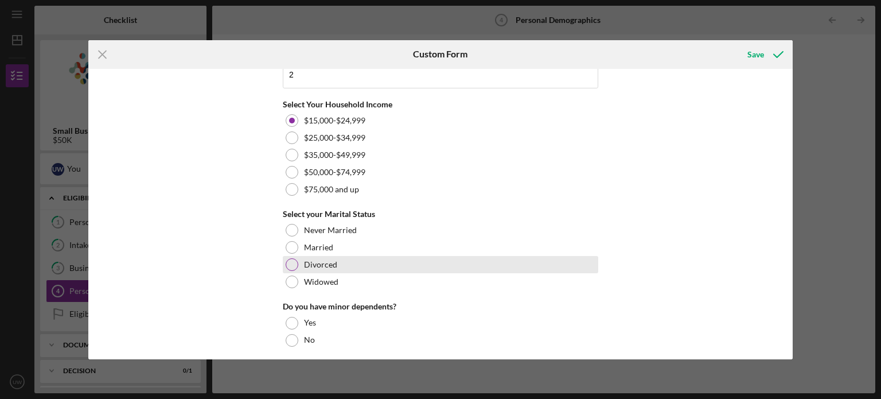
click at [289, 261] on div at bounding box center [292, 264] width 13 height 13
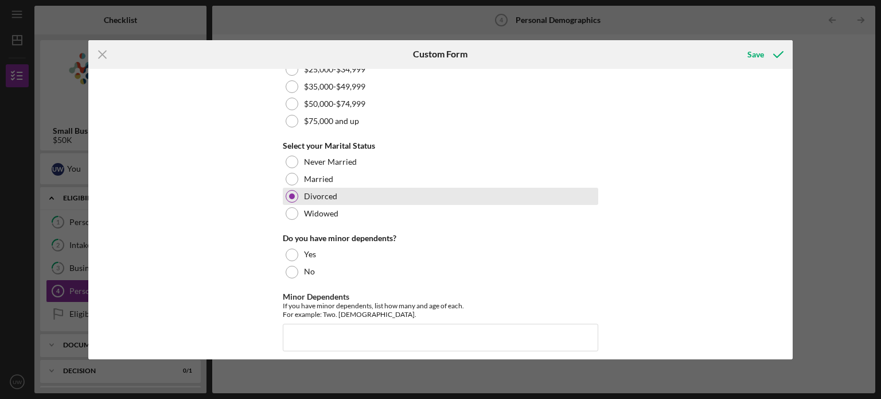
scroll to position [819, 0]
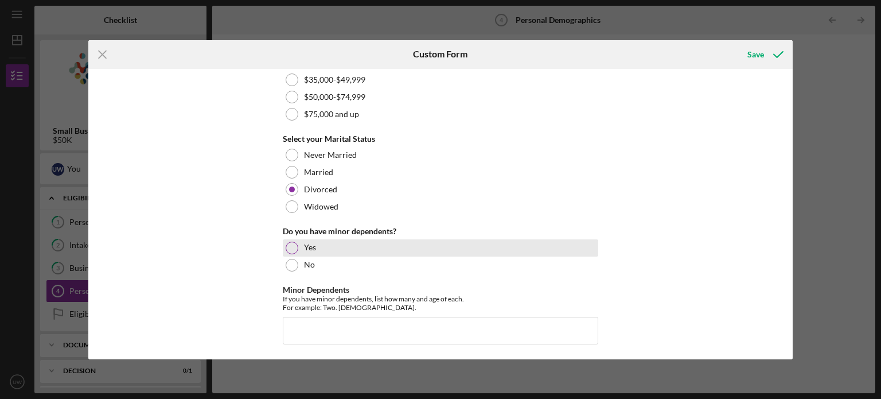
click at [292, 244] on div at bounding box center [292, 248] width 13 height 13
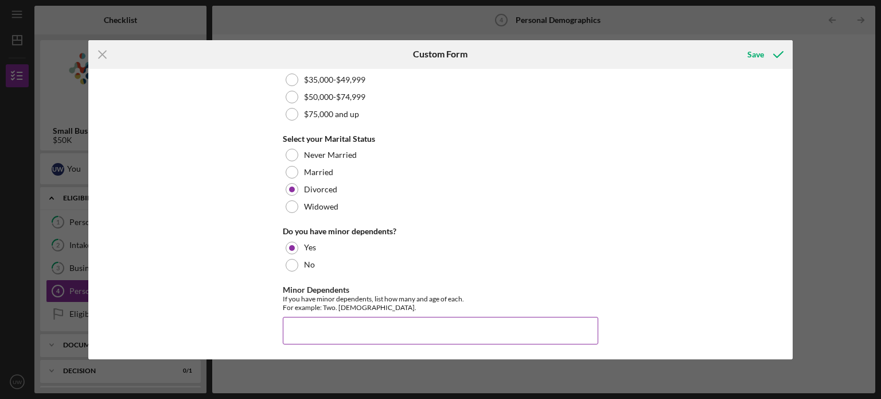
click at [298, 317] on input "Minor Dependents" at bounding box center [441, 331] width 316 height 28
type input "[DEMOGRAPHIC_DATA]"
click at [762, 53] on div "Save" at bounding box center [756, 54] width 17 height 23
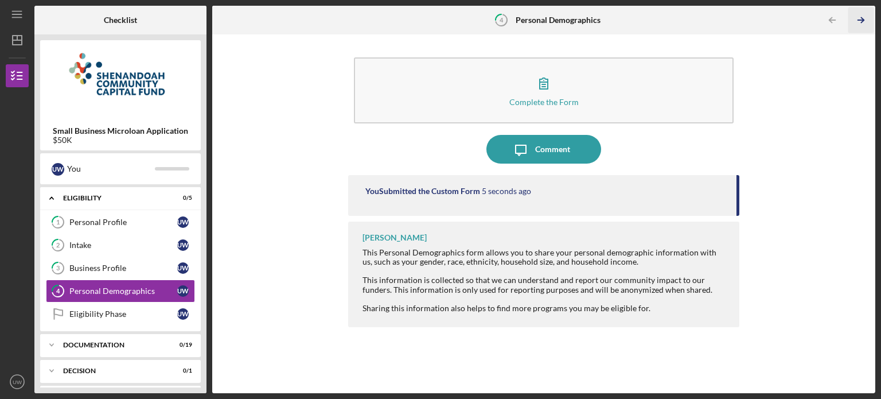
click at [861, 22] on icon "Icon/Table Pagination Arrow" at bounding box center [861, 20] width 26 height 26
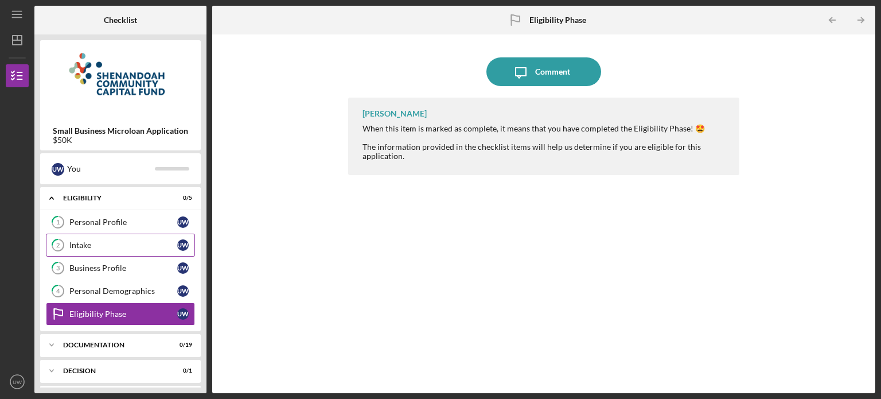
click at [92, 243] on div "Intake" at bounding box center [123, 244] width 108 height 9
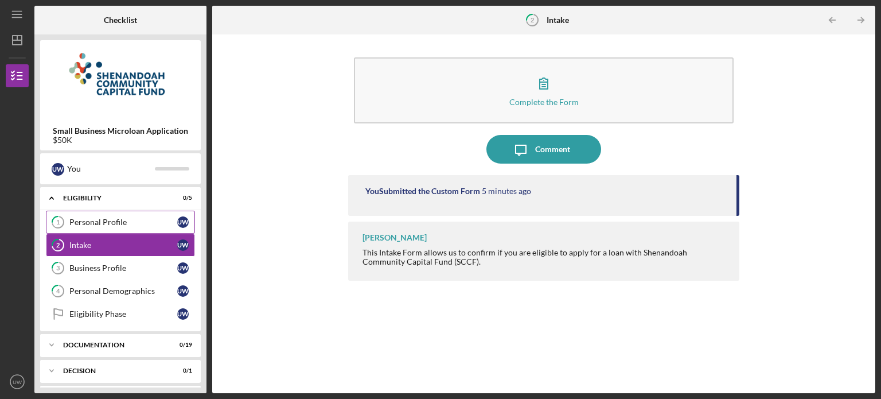
click at [97, 225] on div "Personal Profile" at bounding box center [123, 221] width 108 height 9
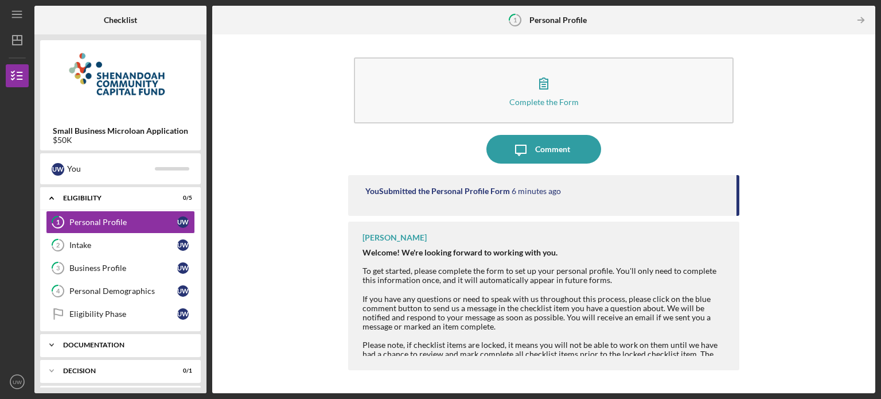
click at [96, 348] on div "Icon/Expander Documentation 0 / 19" at bounding box center [120, 344] width 161 height 23
click at [163, 220] on div "Personal Profile" at bounding box center [123, 221] width 108 height 9
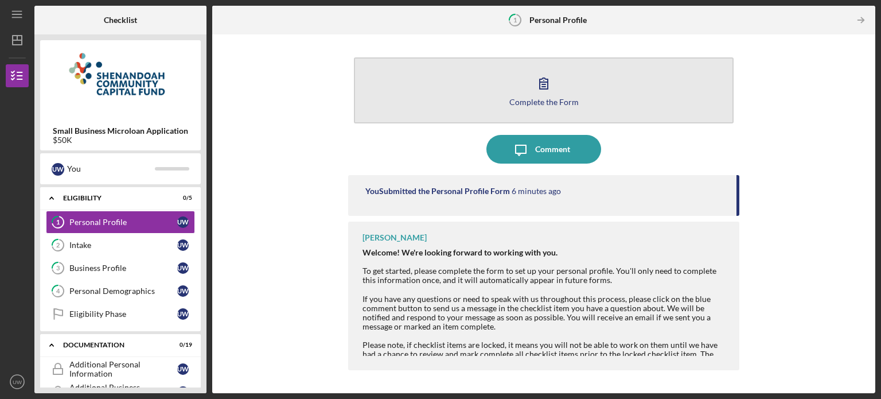
click at [552, 81] on icon "button" at bounding box center [544, 83] width 29 height 29
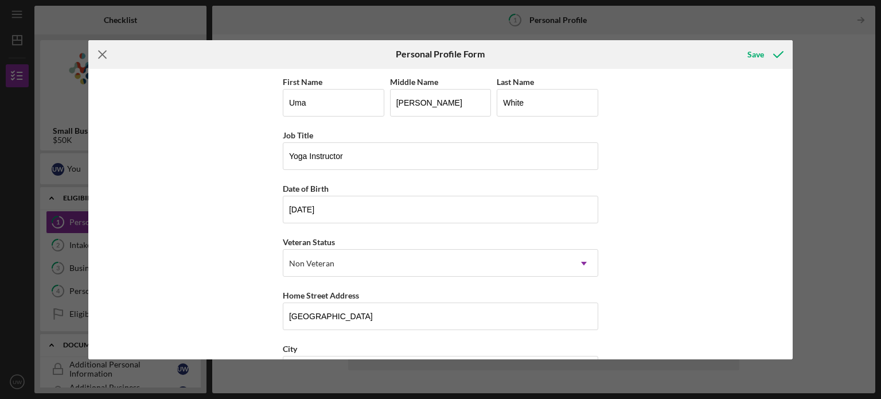
click at [102, 53] on icon "Icon/Menu Close" at bounding box center [102, 54] width 29 height 29
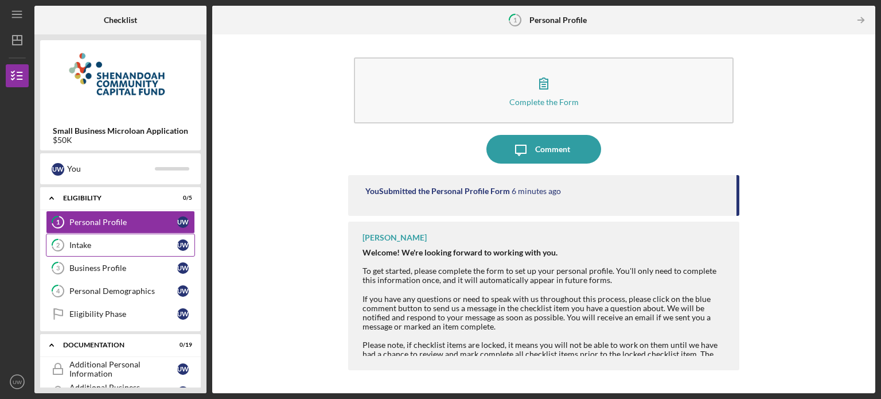
click at [67, 245] on icon "2" at bounding box center [58, 245] width 29 height 29
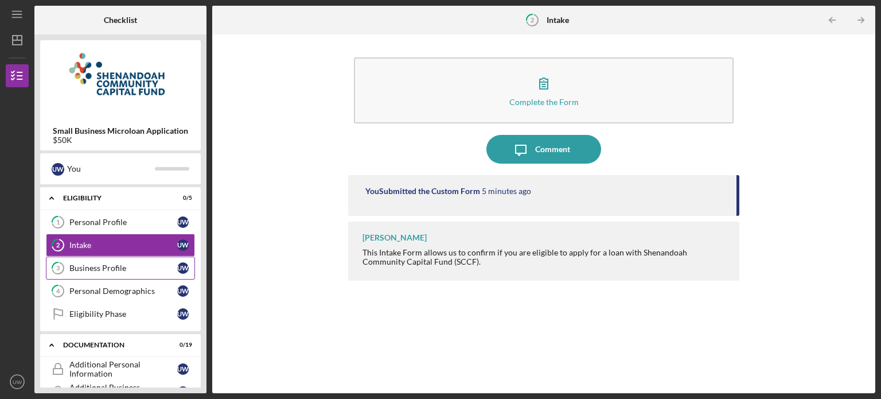
click at [79, 274] on link "3 Business Profile U W" at bounding box center [120, 267] width 149 height 23
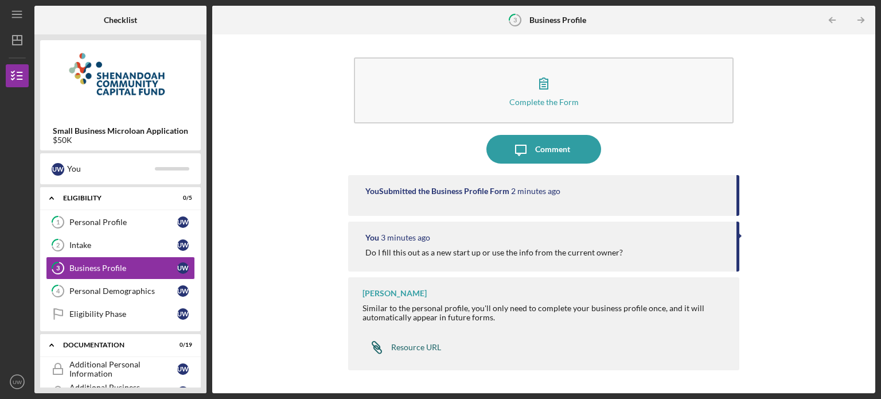
click at [427, 351] on div "Resource URL" at bounding box center [416, 347] width 50 height 9
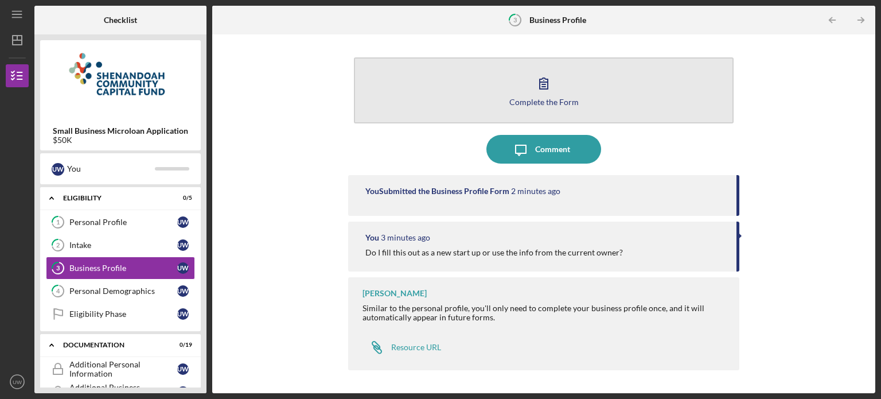
click at [512, 95] on button "Complete the Form Form" at bounding box center [544, 90] width 380 height 66
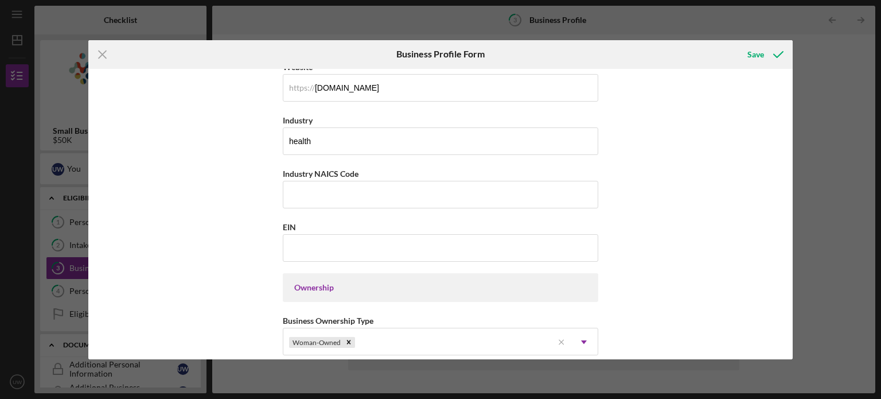
scroll to position [333, 0]
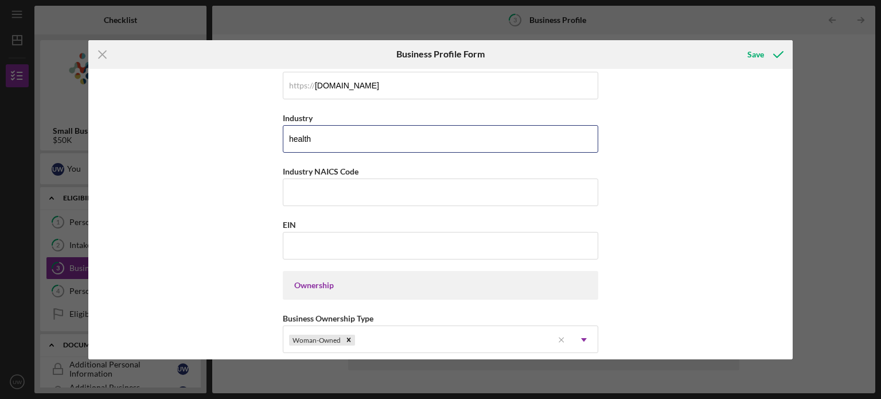
drag, startPoint x: 318, startPoint y: 137, endPoint x: 263, endPoint y: 127, distance: 56.4
click at [263, 127] on div "Business Name Phoenix FItness and Yoga DBA Business Start Date Legal Structure …" at bounding box center [440, 214] width 705 height 290
type input "Fitness"
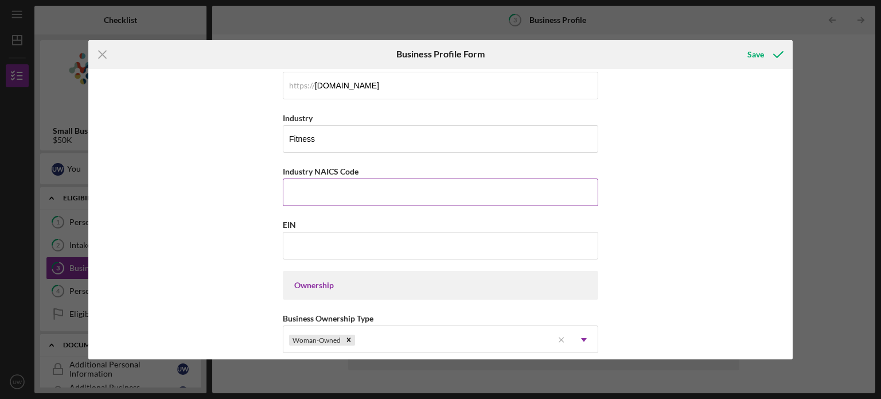
click at [336, 191] on input "Industry NAICS Code" at bounding box center [441, 192] width 316 height 28
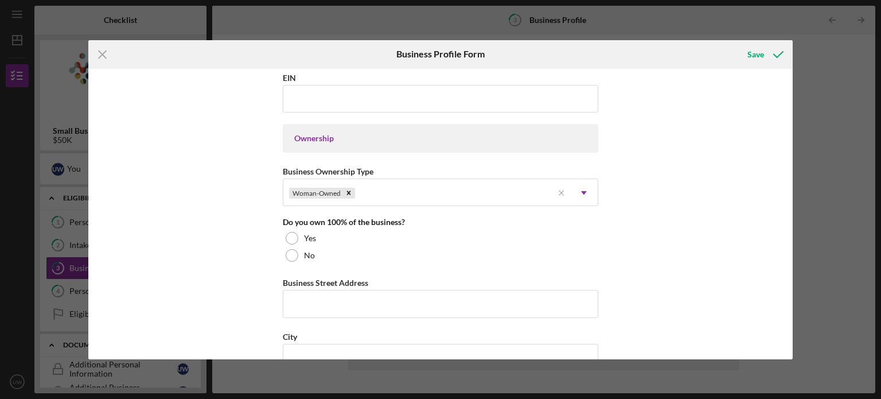
scroll to position [484, 0]
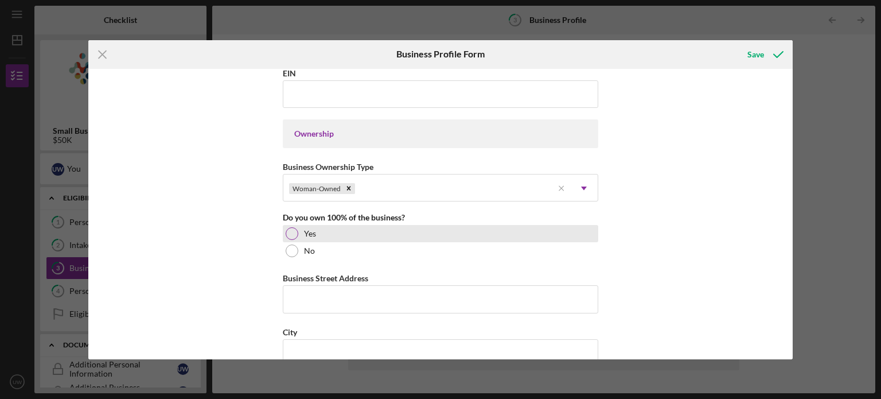
type input "713940"
click at [289, 232] on div at bounding box center [292, 233] width 13 height 13
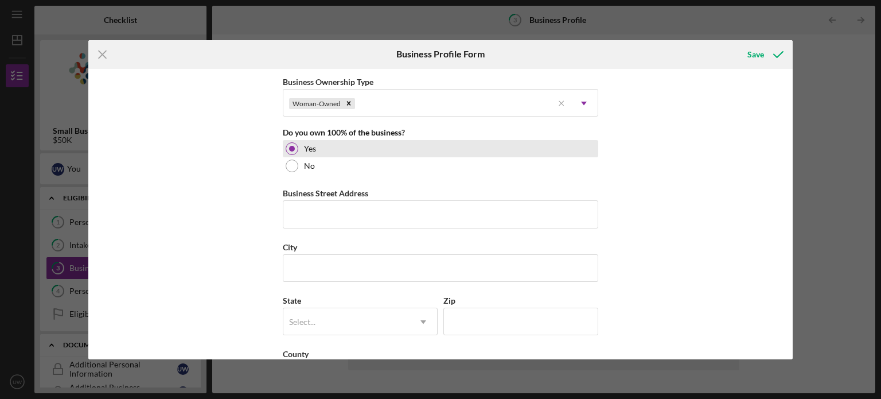
scroll to position [572, 0]
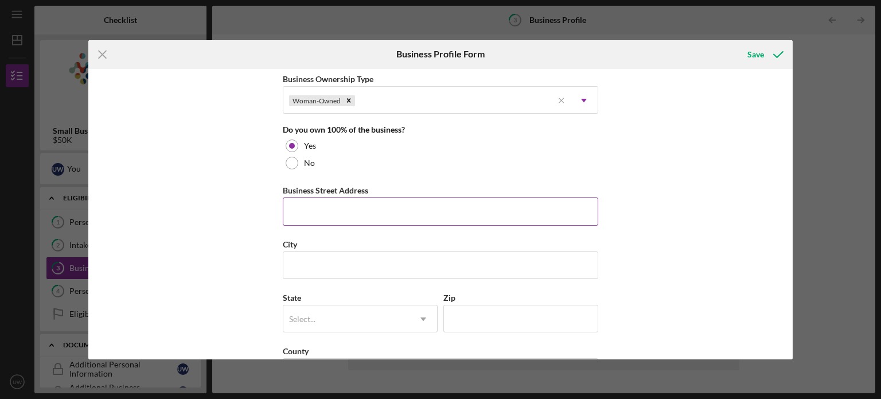
click at [330, 209] on input "Business Street Address" at bounding box center [441, 211] width 316 height 28
type input "[STREET_ADDRESS]"
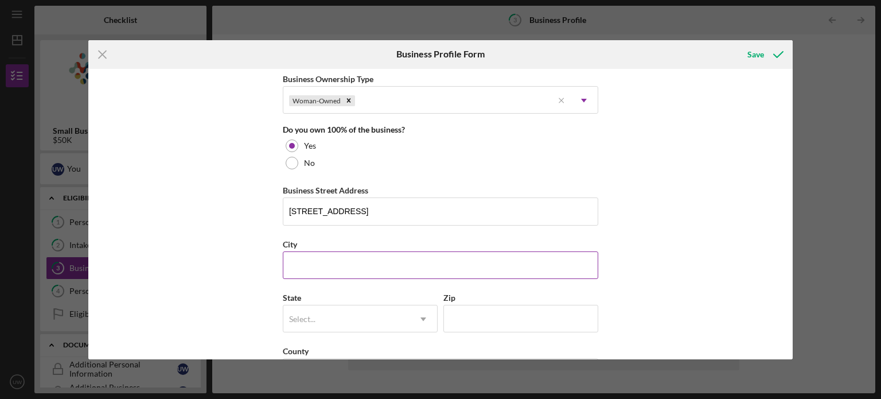
click at [335, 260] on input "City" at bounding box center [441, 265] width 316 height 28
type input "Staunton"
type input "[PHONE_NUMBER]"
type input "24401"
type input "VA"
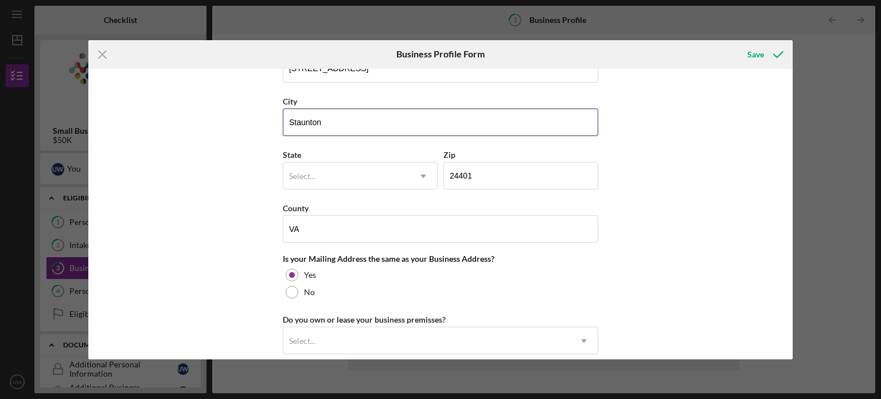
scroll to position [725, 0]
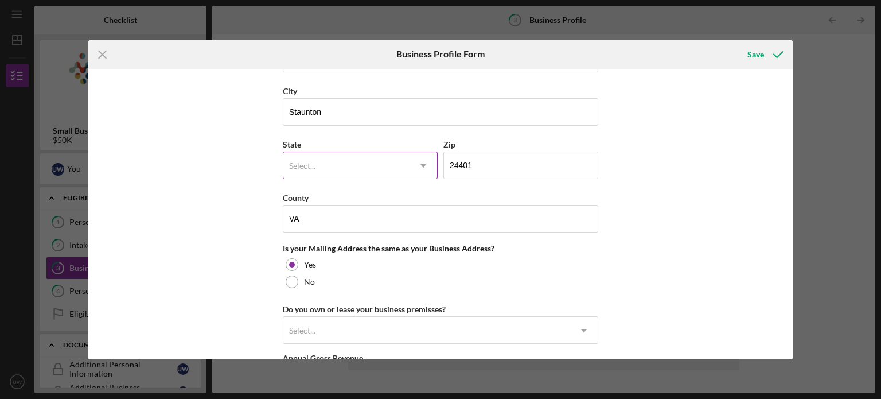
click at [356, 159] on div "Select..." at bounding box center [346, 166] width 126 height 26
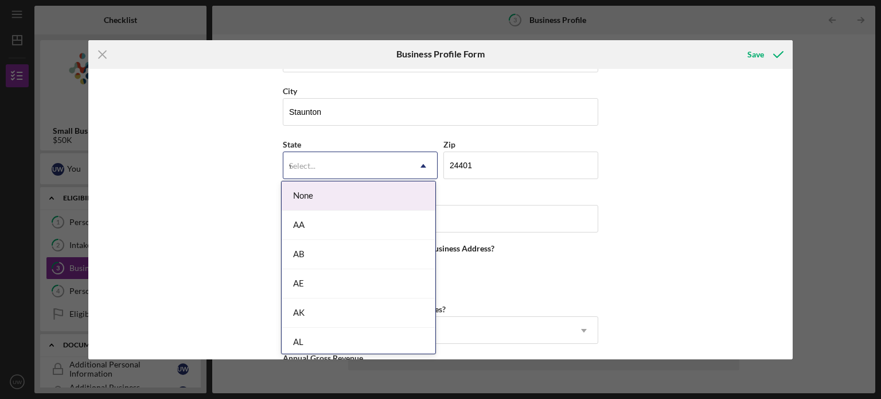
type input "va"
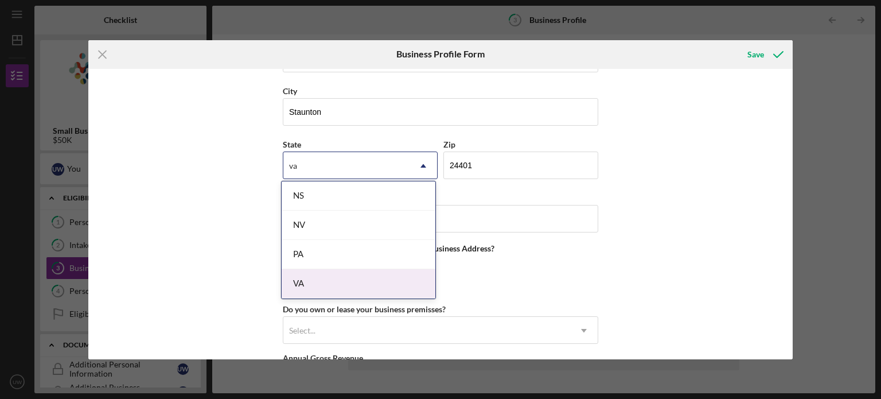
click at [331, 282] on div "VA" at bounding box center [359, 283] width 154 height 29
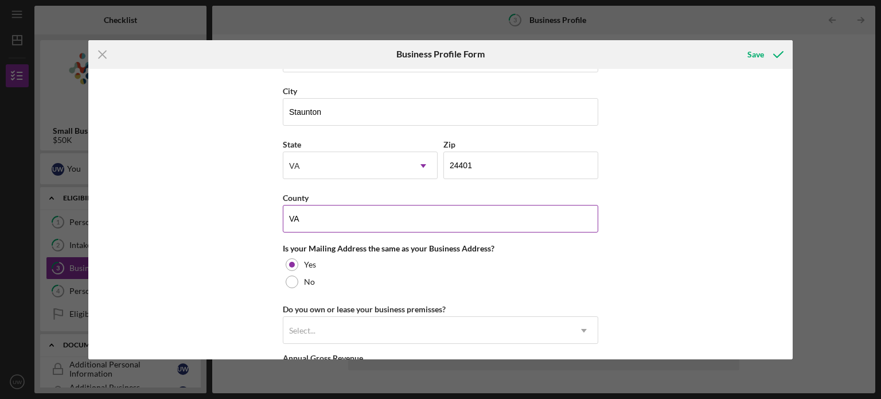
click at [326, 213] on input "VA" at bounding box center [441, 219] width 316 height 28
drag, startPoint x: 326, startPoint y: 213, endPoint x: 270, endPoint y: 211, distance: 56.8
click at [270, 211] on div "Business Name Phoenix FItness and Yoga DBA Business Start Date Legal Structure …" at bounding box center [440, 214] width 705 height 290
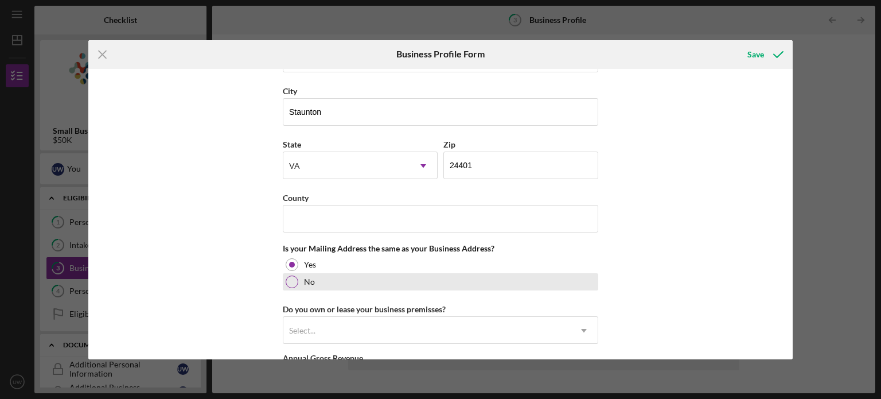
click at [292, 279] on div at bounding box center [292, 281] width 13 height 13
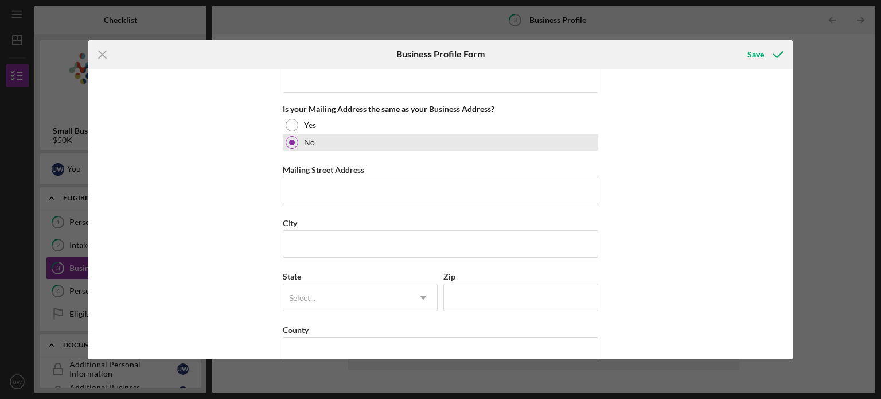
scroll to position [867, 0]
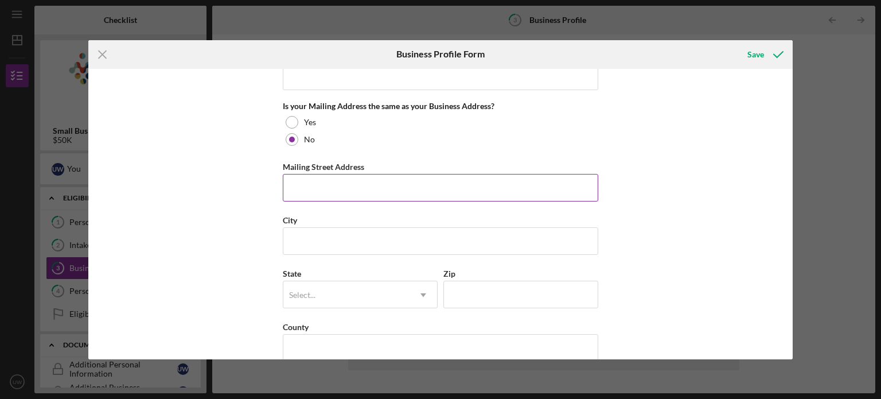
click at [341, 190] on input "Mailing Street Address" at bounding box center [441, 188] width 316 height 28
type input "[GEOGRAPHIC_DATA]"
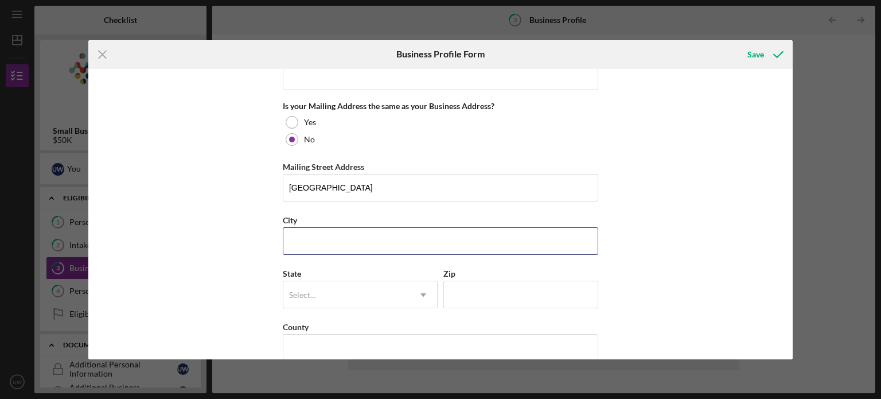
type input "STAUNTON"
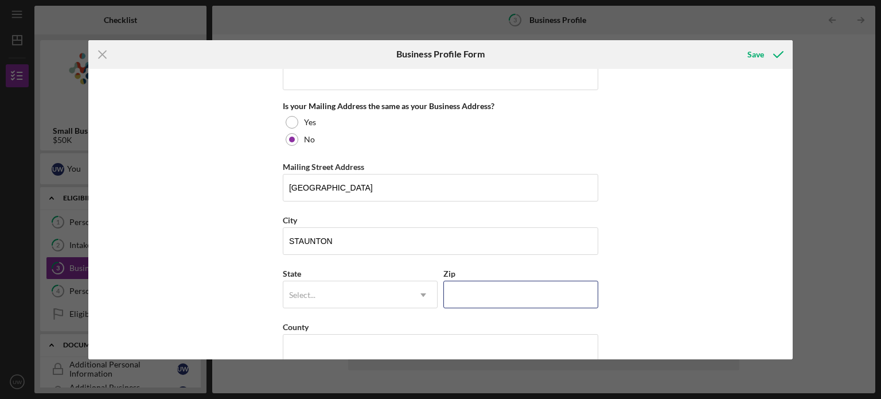
type input "24401"
type input "[US_STATE]"
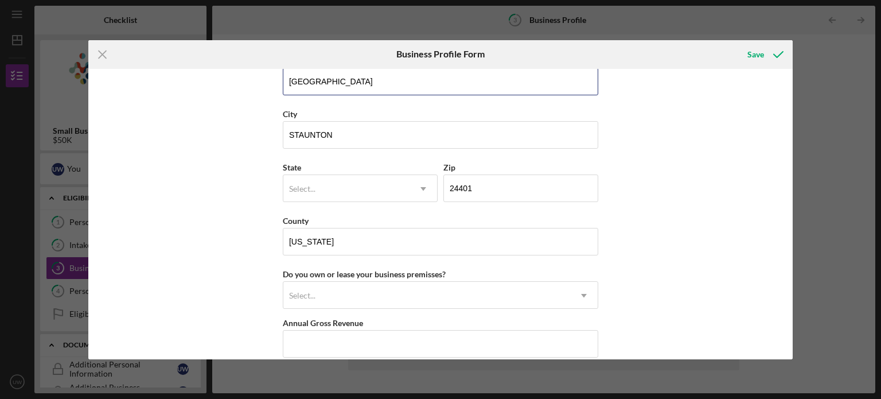
scroll to position [978, 0]
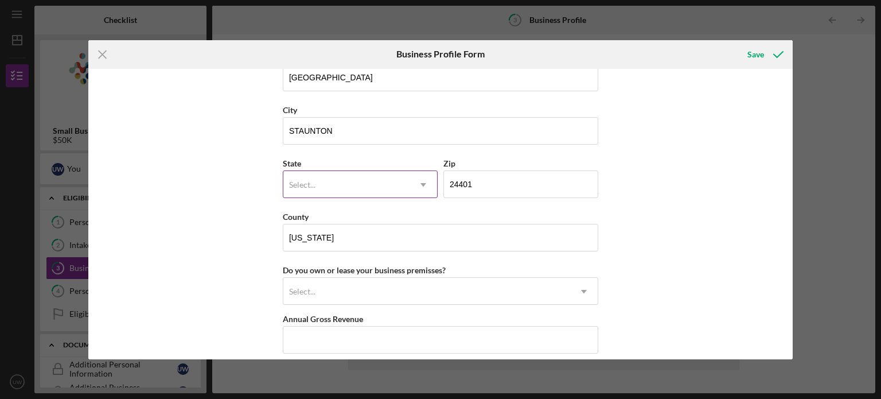
click at [370, 176] on div "Select..." at bounding box center [346, 185] width 126 height 26
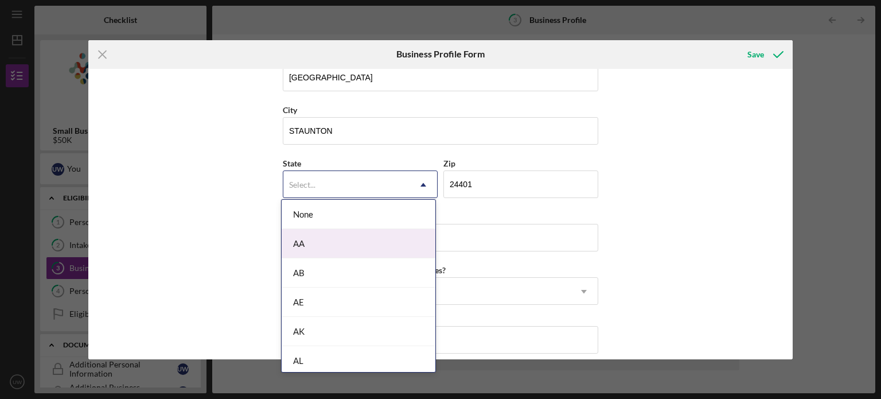
type input "v"
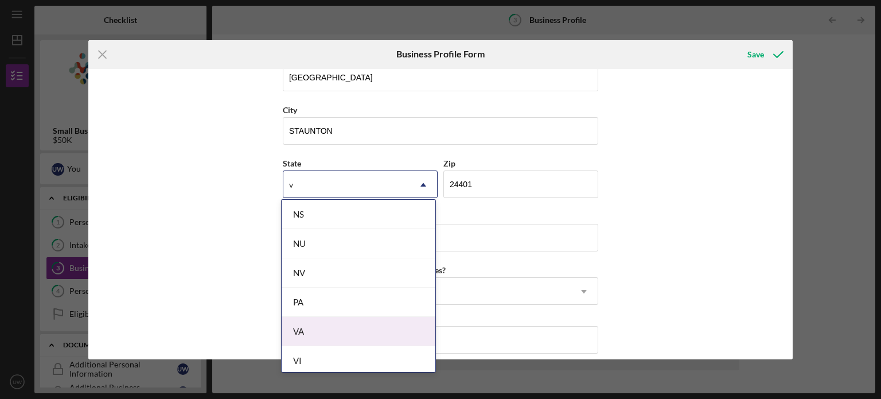
click at [312, 323] on div "VA" at bounding box center [359, 331] width 154 height 29
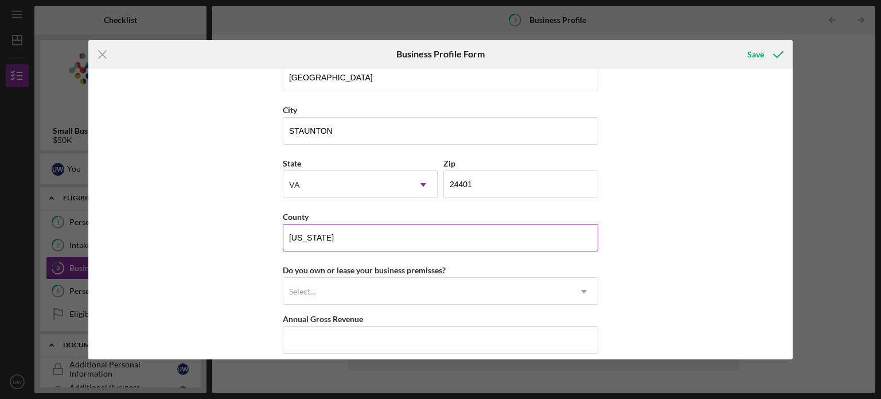
drag, startPoint x: 349, startPoint y: 224, endPoint x: 282, endPoint y: 229, distance: 66.7
click at [283, 229] on input "[US_STATE]" at bounding box center [441, 238] width 316 height 28
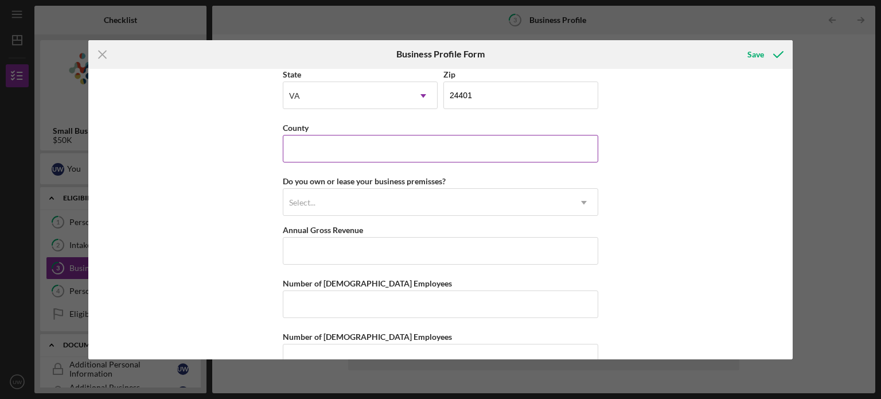
scroll to position [1092, 0]
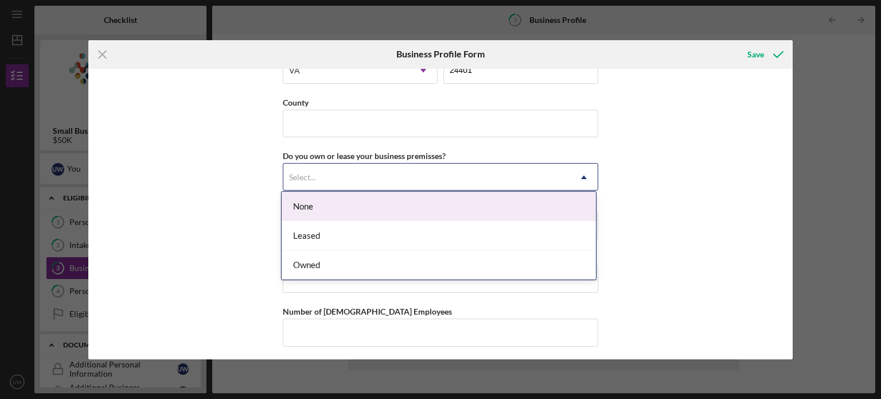
click at [363, 179] on div "Select..." at bounding box center [426, 177] width 287 height 26
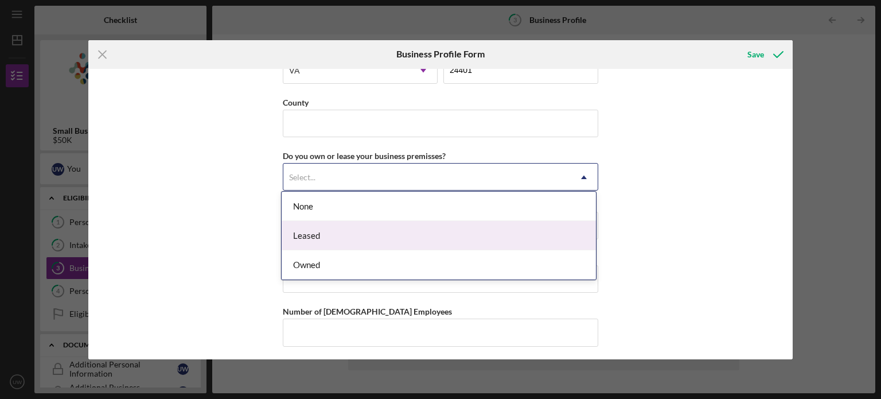
click at [353, 236] on div "Leased" at bounding box center [439, 235] width 314 height 29
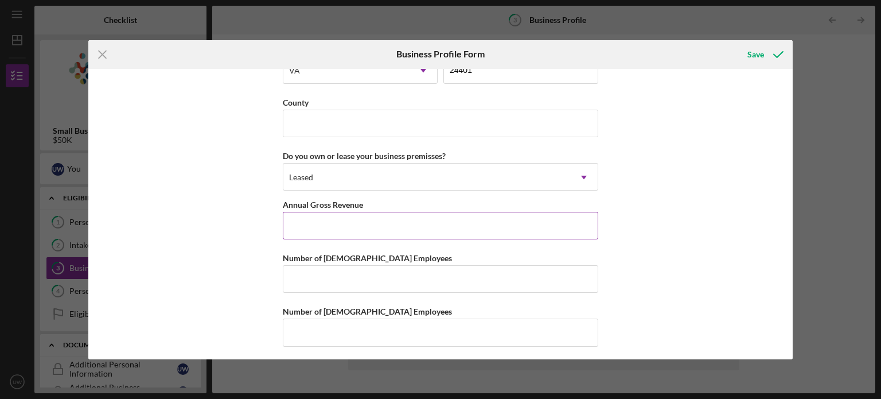
click at [353, 228] on input "Annual Gross Revenue" at bounding box center [441, 226] width 316 height 28
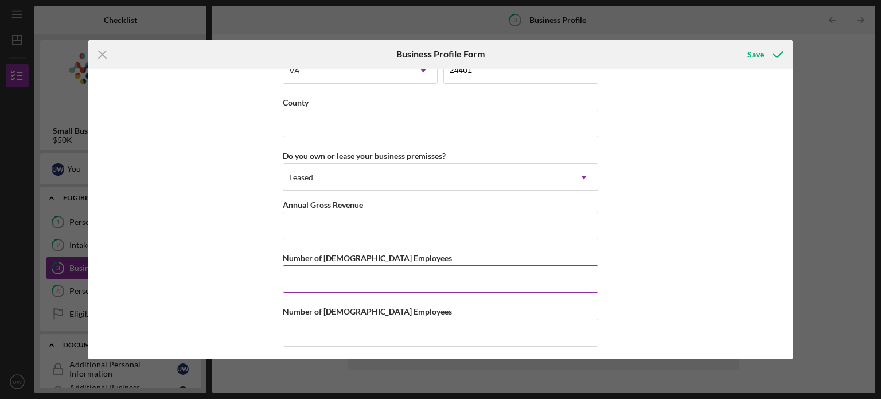
click at [354, 267] on input "Number of [DEMOGRAPHIC_DATA] Employees" at bounding box center [441, 279] width 316 height 28
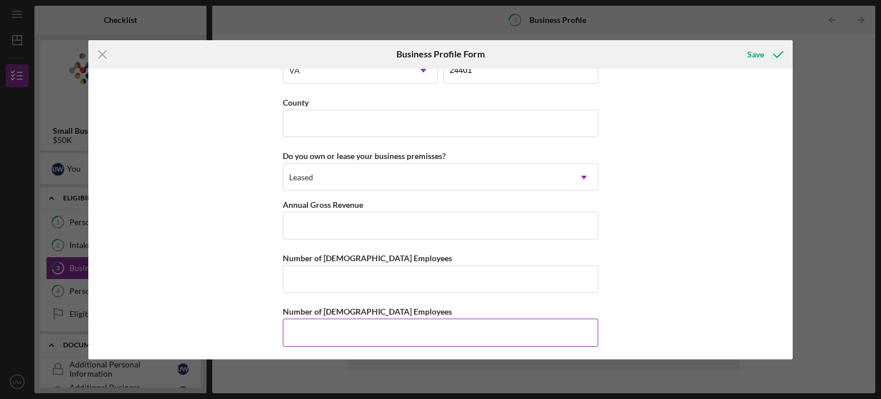
click at [348, 334] on input "Number of [DEMOGRAPHIC_DATA] Employees" at bounding box center [441, 332] width 316 height 28
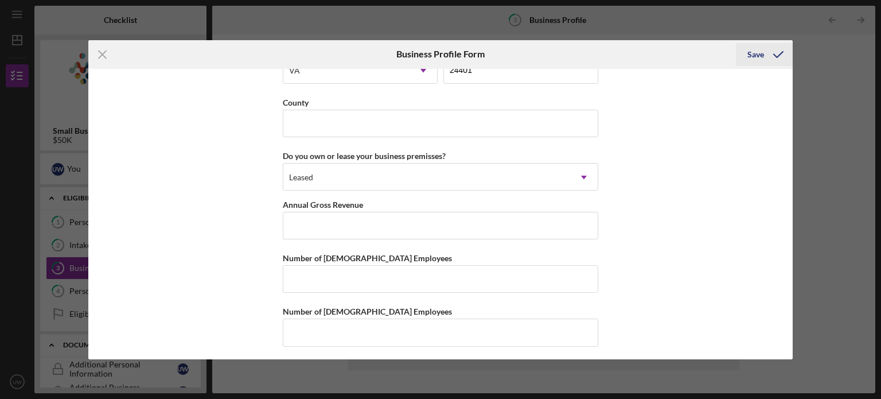
click at [756, 52] on div "Save" at bounding box center [756, 54] width 17 height 23
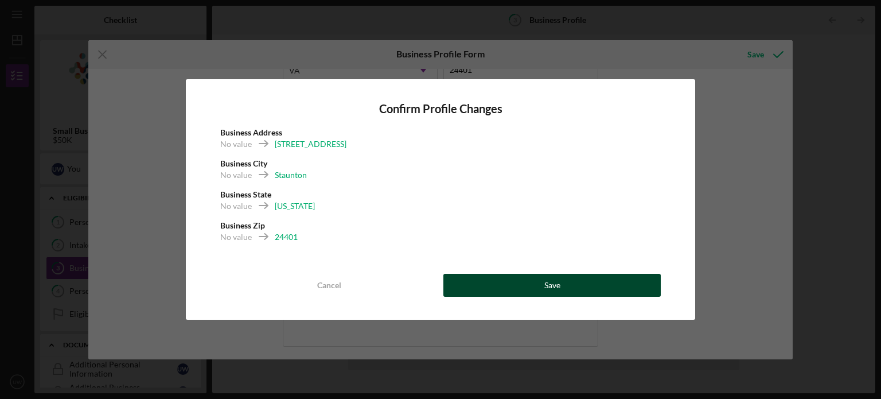
click at [571, 292] on button "Save" at bounding box center [551, 285] width 217 height 23
